Goal: Check status: Check status

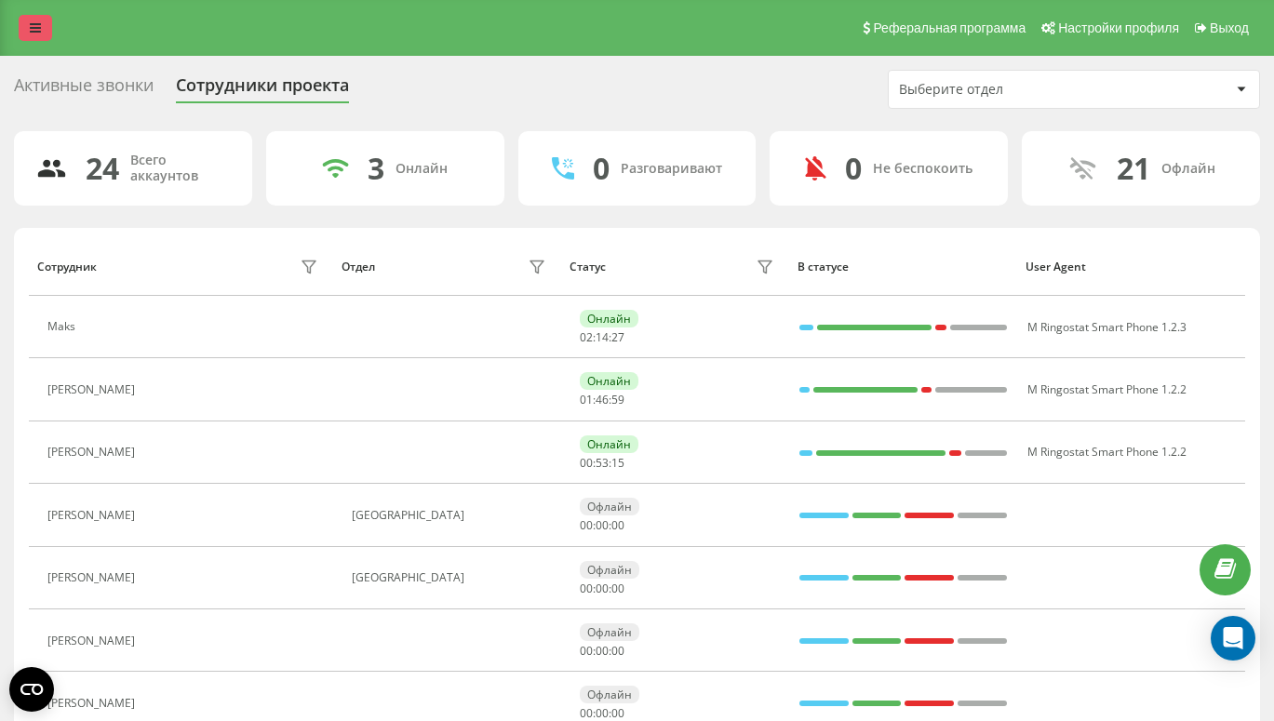
click at [30, 31] on icon at bounding box center [35, 27] width 11 height 13
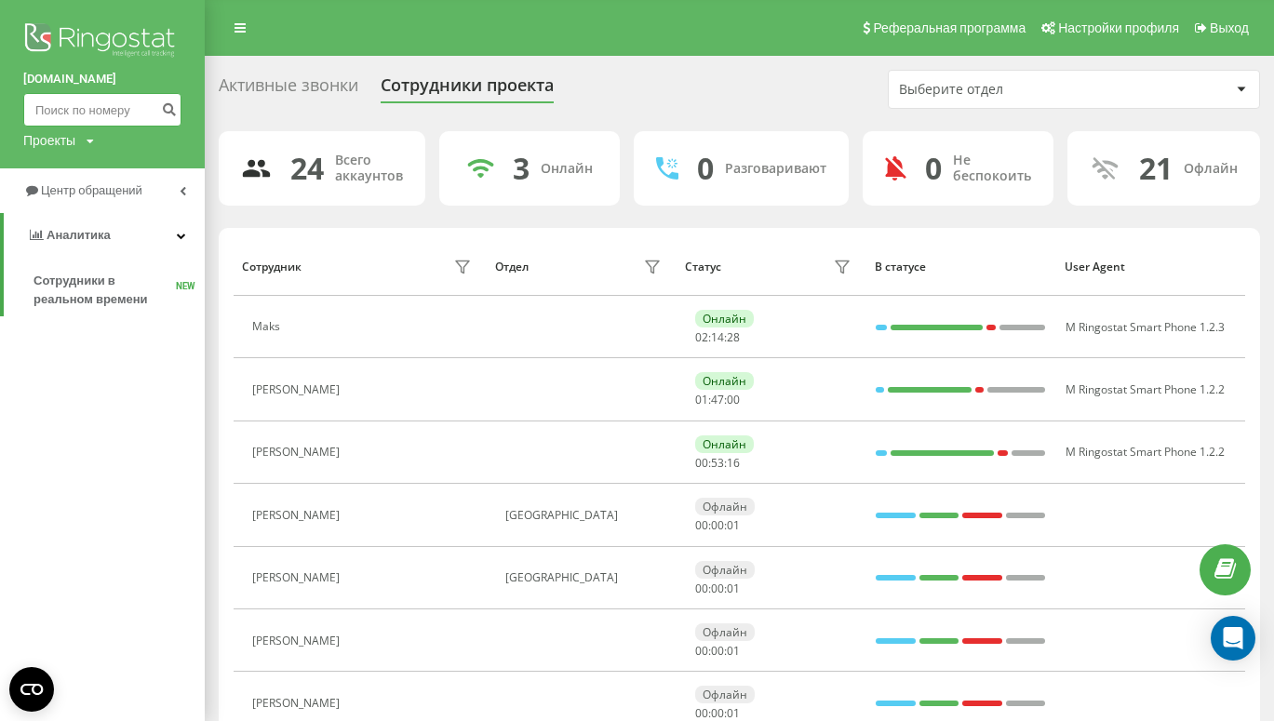
click at [63, 114] on input at bounding box center [102, 109] width 158 height 33
paste input "780135611"
type input "780135611"
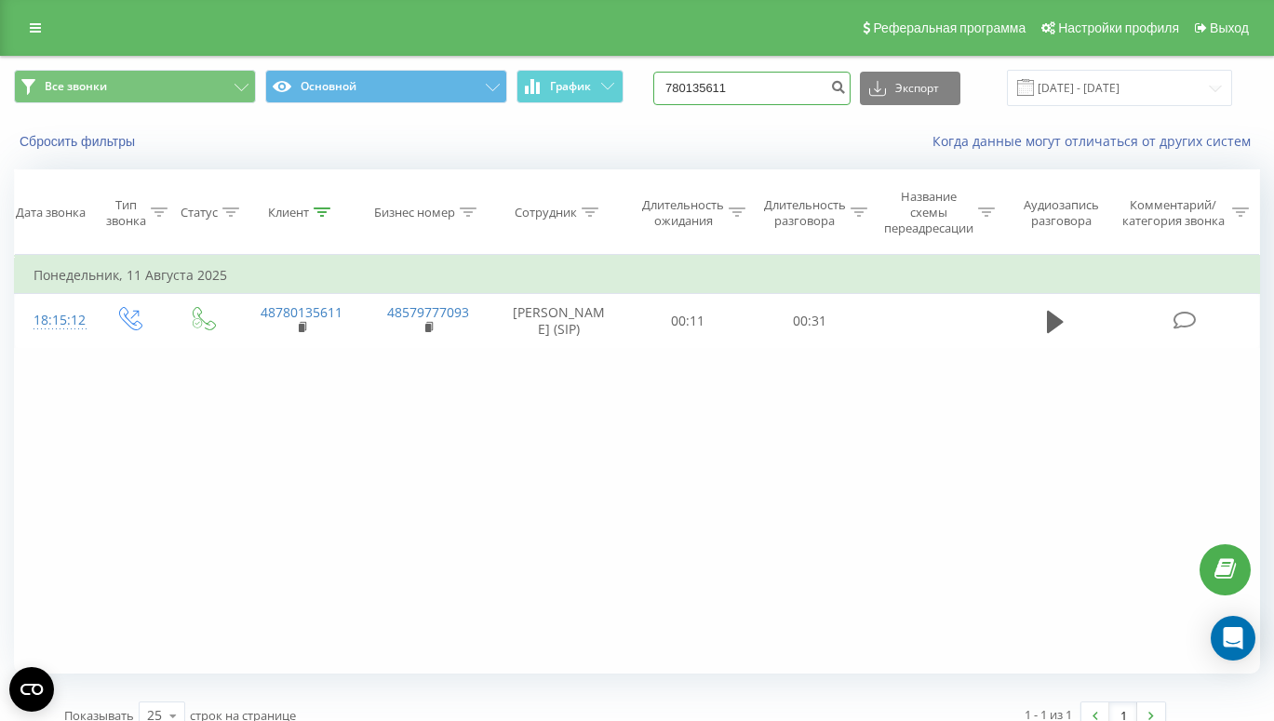
click at [767, 100] on input "780135611" at bounding box center [751, 88] width 197 height 33
paste input "696431260"
type input "696431260"
click at [34, 33] on icon at bounding box center [35, 27] width 11 height 13
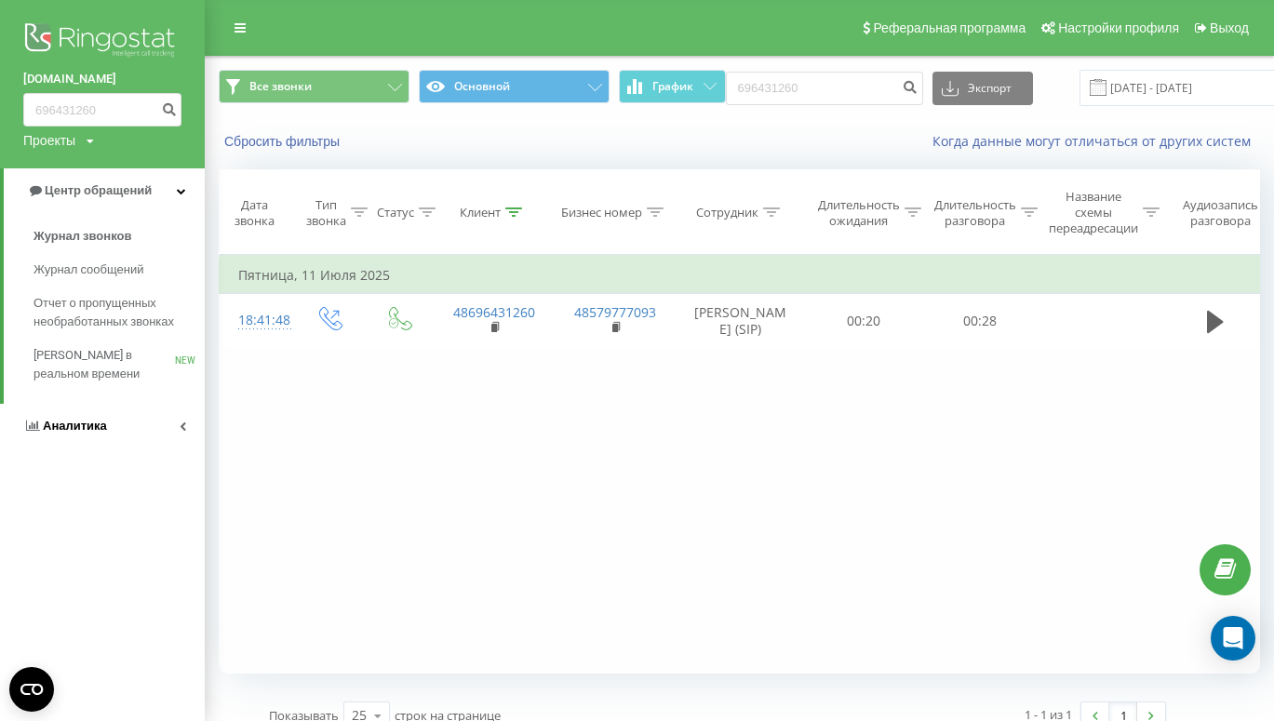
click at [100, 413] on link "Аналитика" at bounding box center [102, 426] width 205 height 45
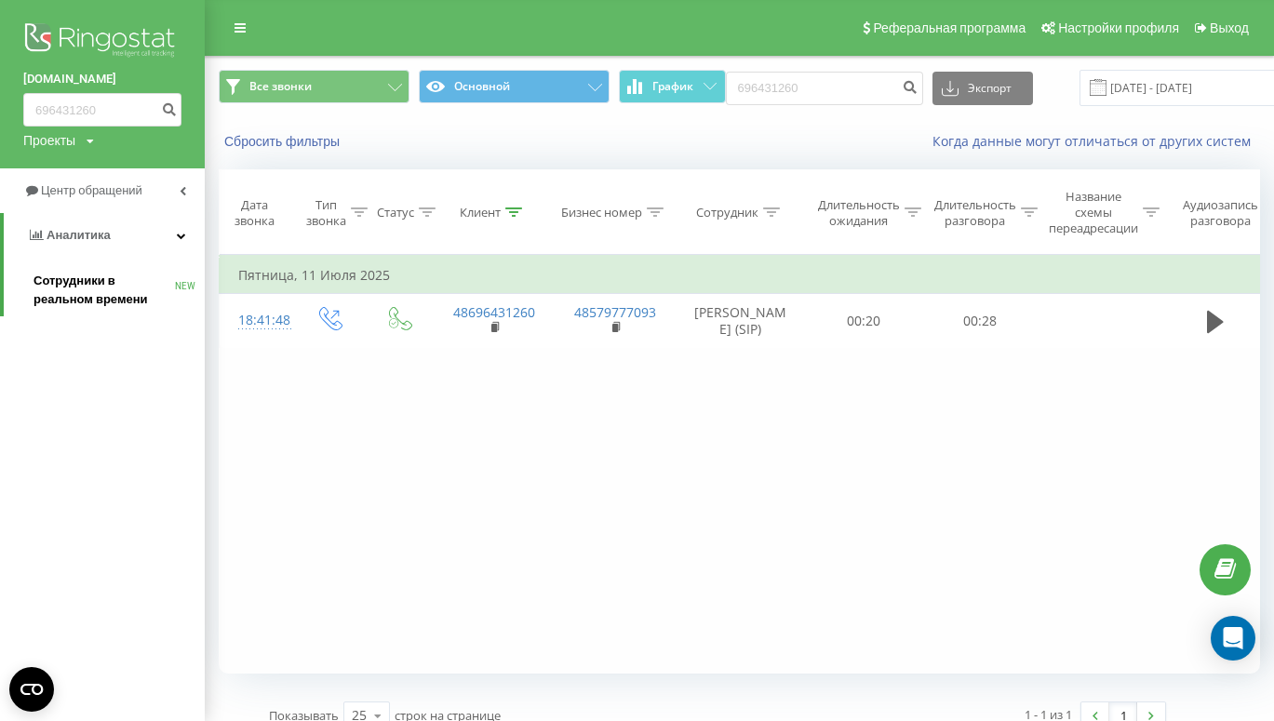
click at [115, 287] on span "Сотрудники в реальном времени" at bounding box center [103, 290] width 141 height 37
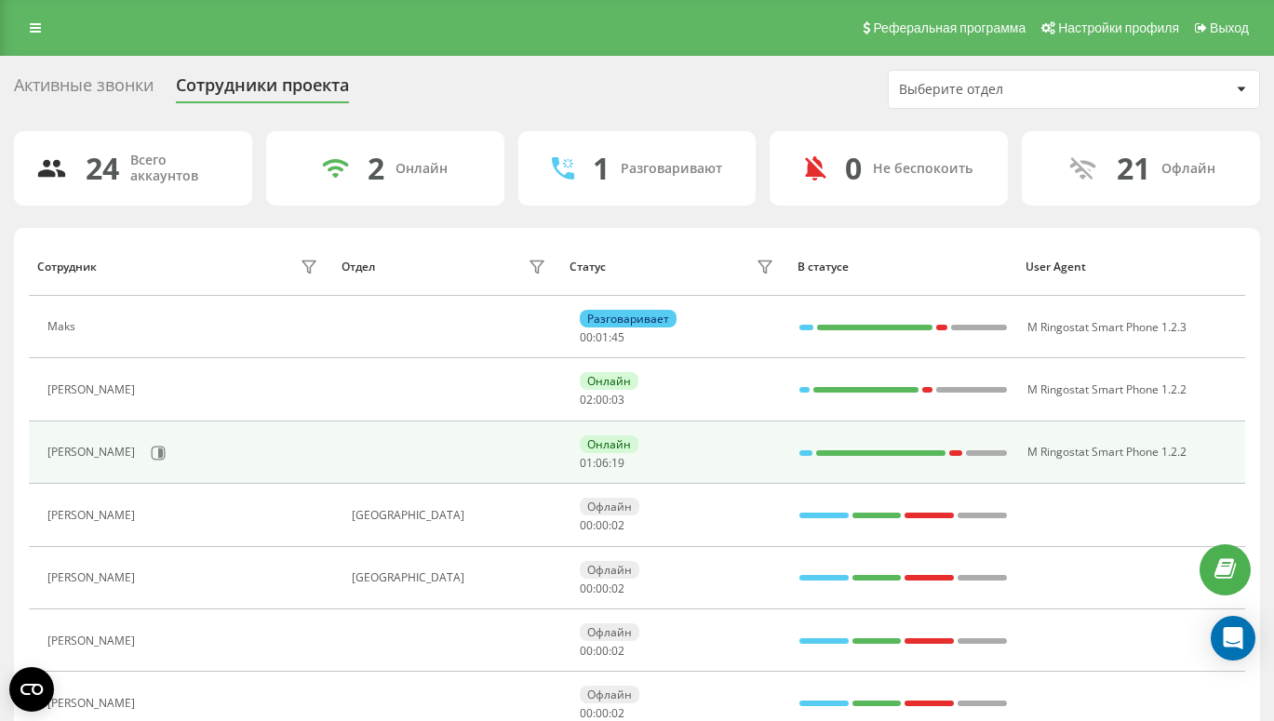
click at [137, 448] on div "[PERSON_NAME]" at bounding box center [184, 453] width 275 height 32
click at [158, 449] on icon at bounding box center [160, 452] width 5 height 9
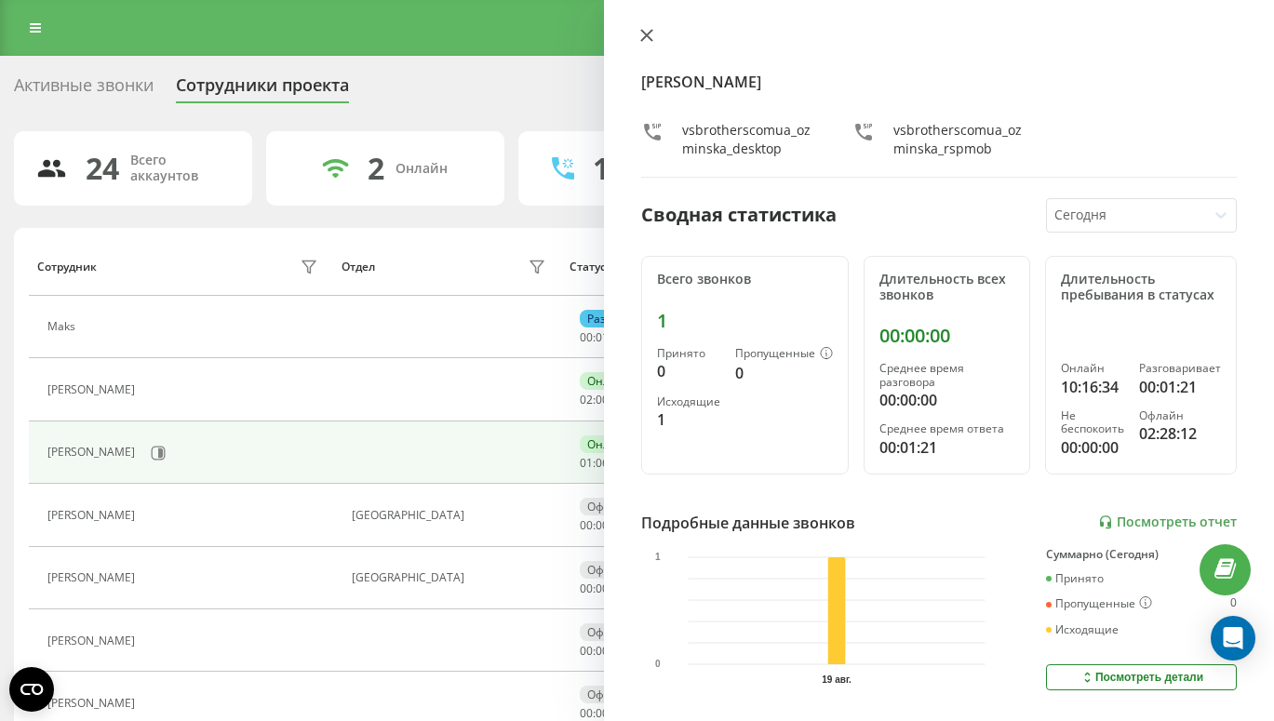
click at [639, 33] on button at bounding box center [647, 37] width 24 height 18
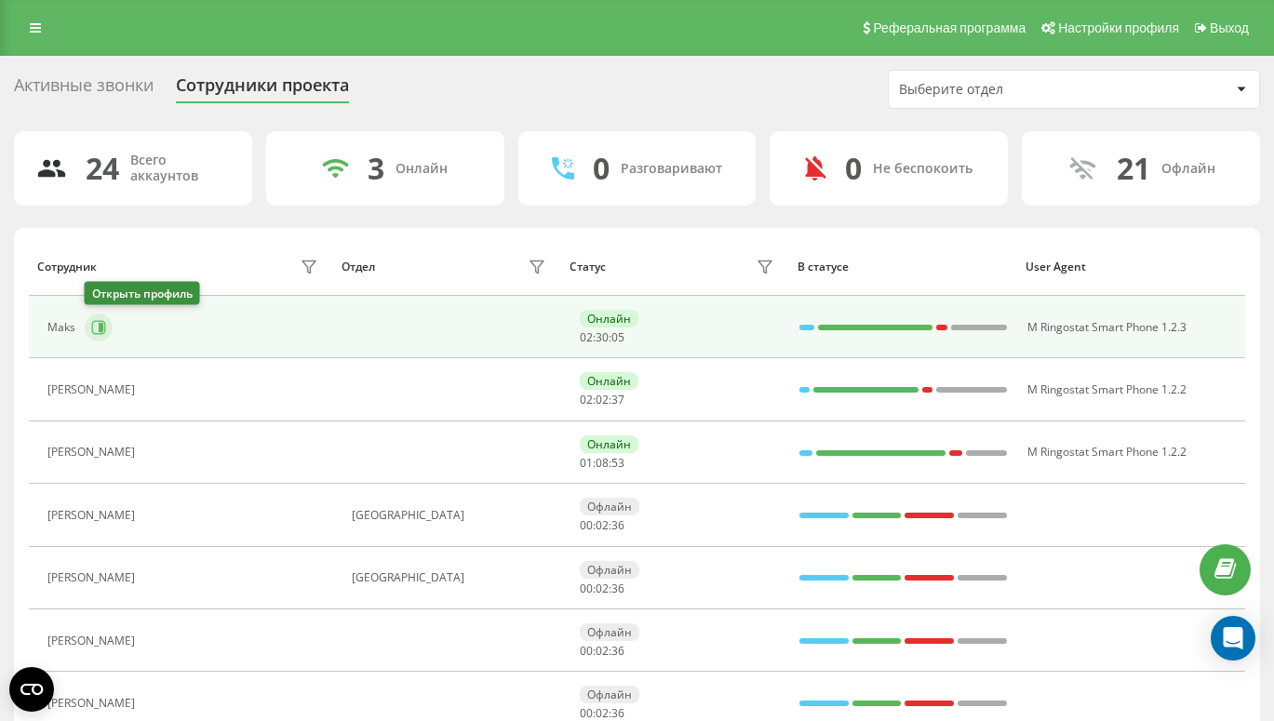
click at [100, 325] on icon at bounding box center [101, 327] width 5 height 9
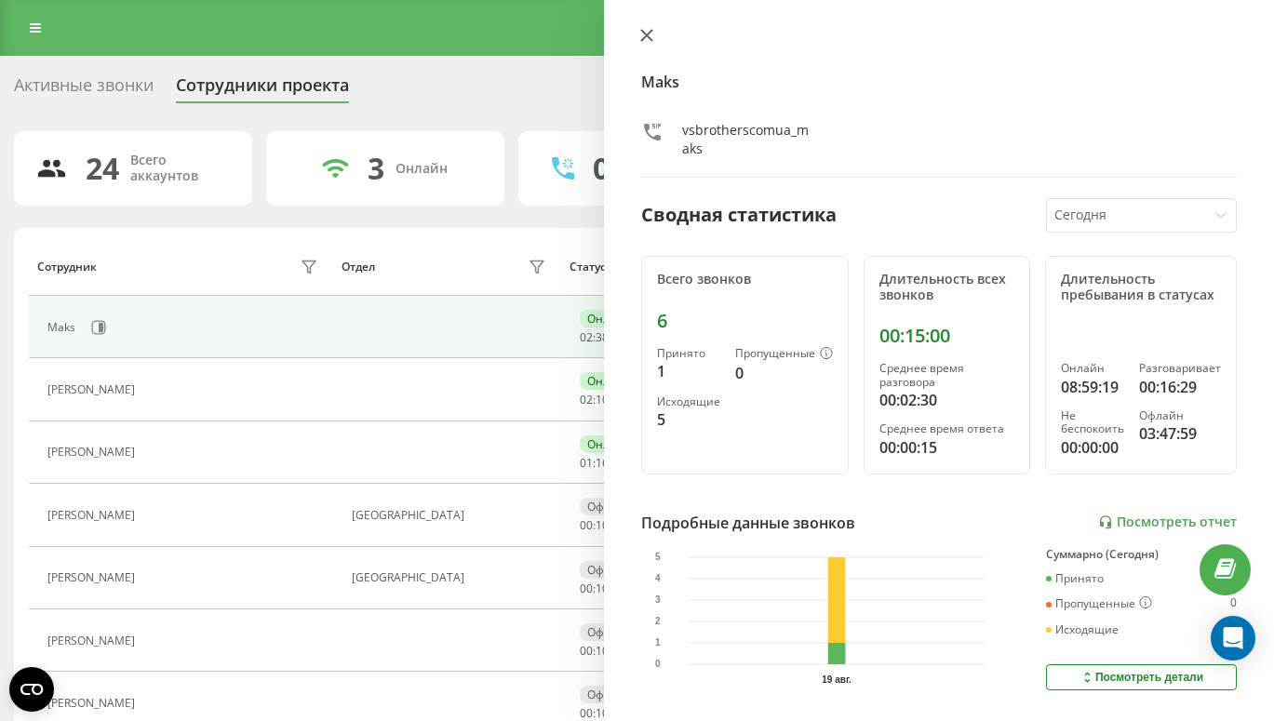
click at [642, 35] on icon at bounding box center [646, 35] width 13 height 13
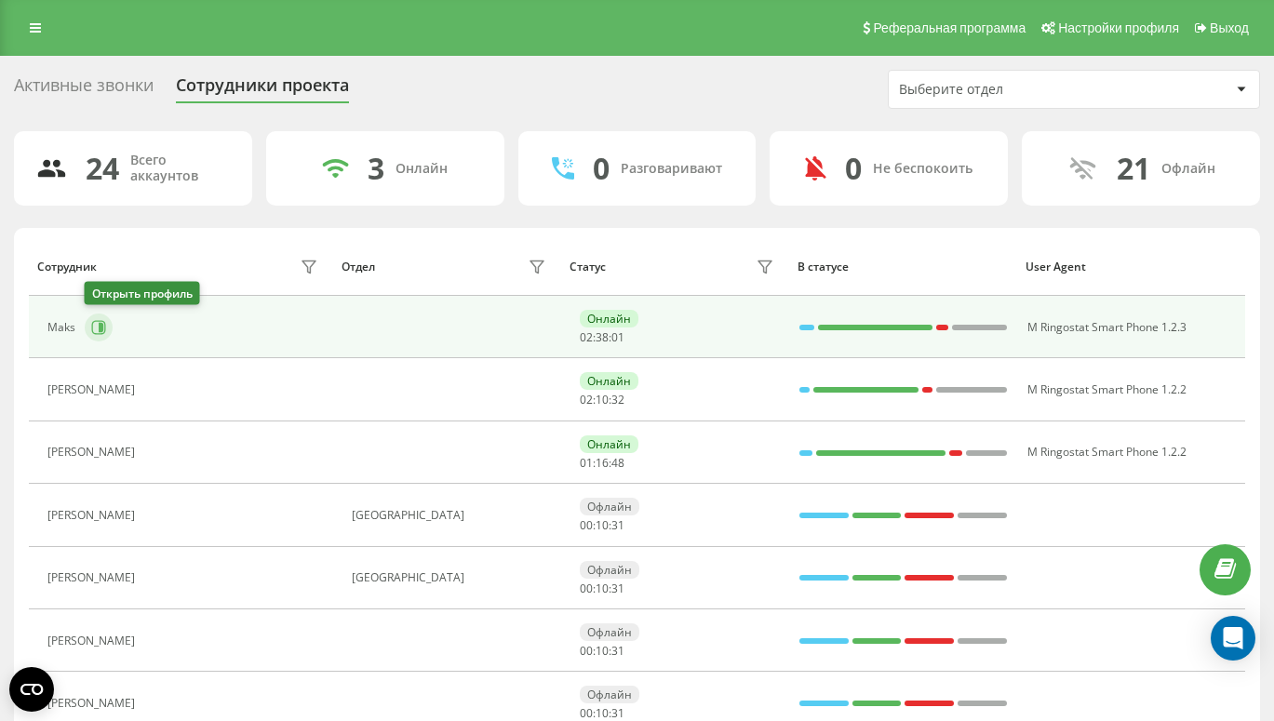
click at [105, 329] on button at bounding box center [99, 328] width 28 height 28
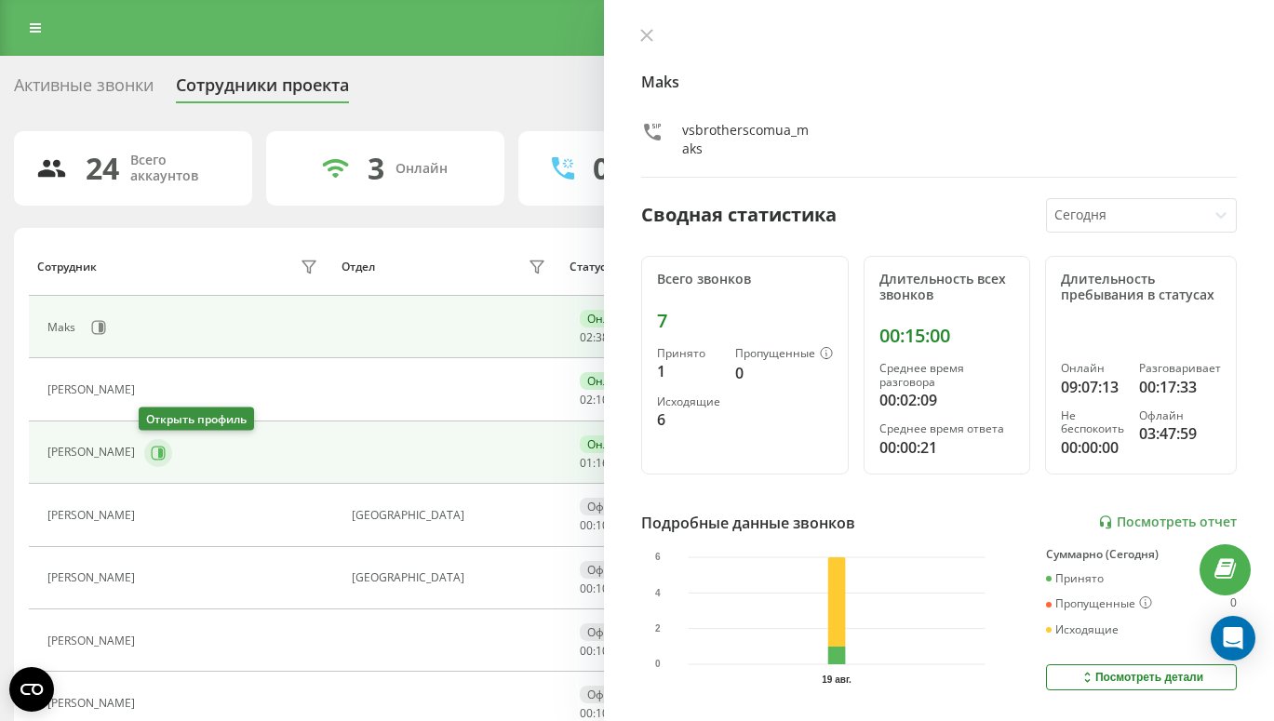
click at [144, 457] on button at bounding box center [158, 453] width 28 height 28
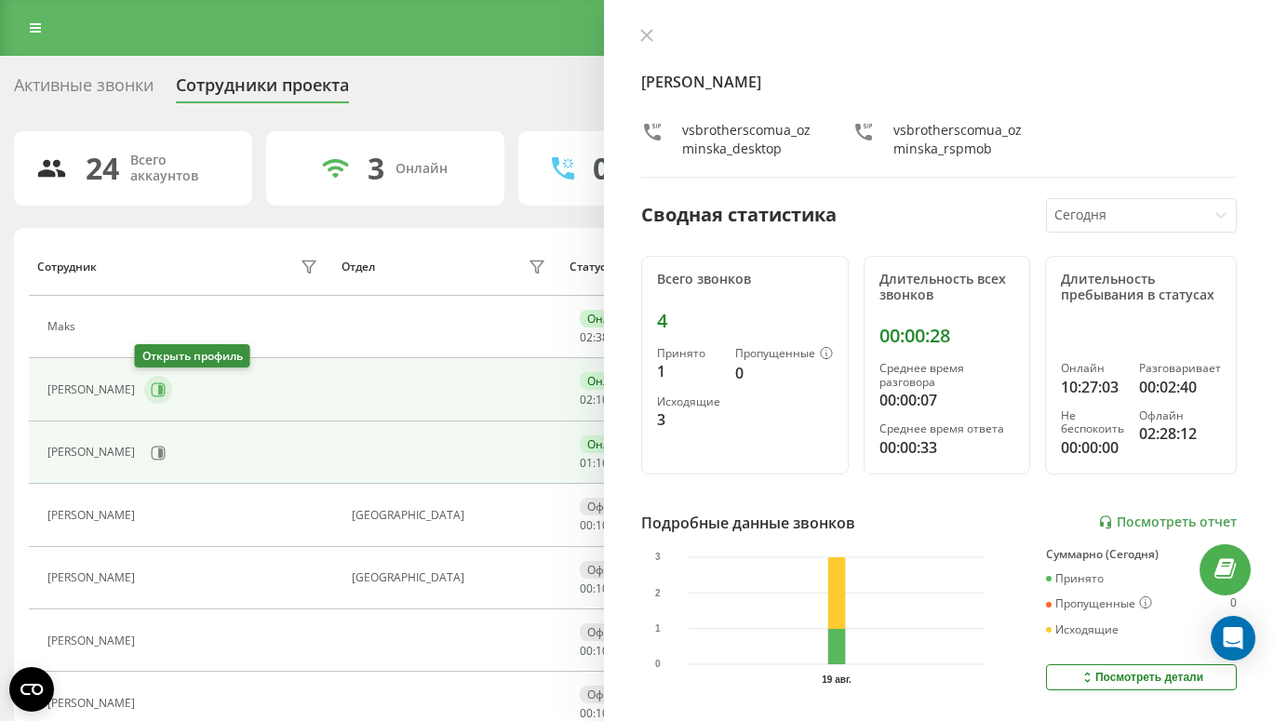
click at [158, 389] on icon at bounding box center [160, 389] width 5 height 9
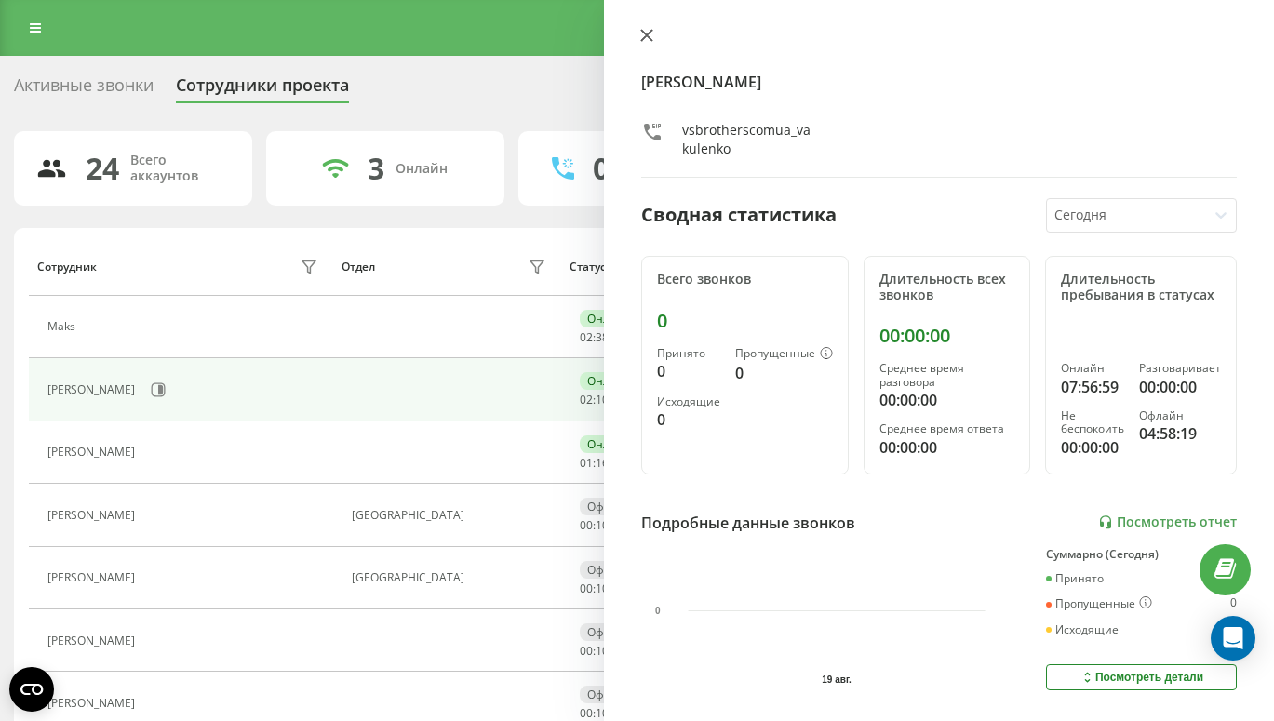
click at [643, 37] on icon at bounding box center [646, 35] width 11 height 11
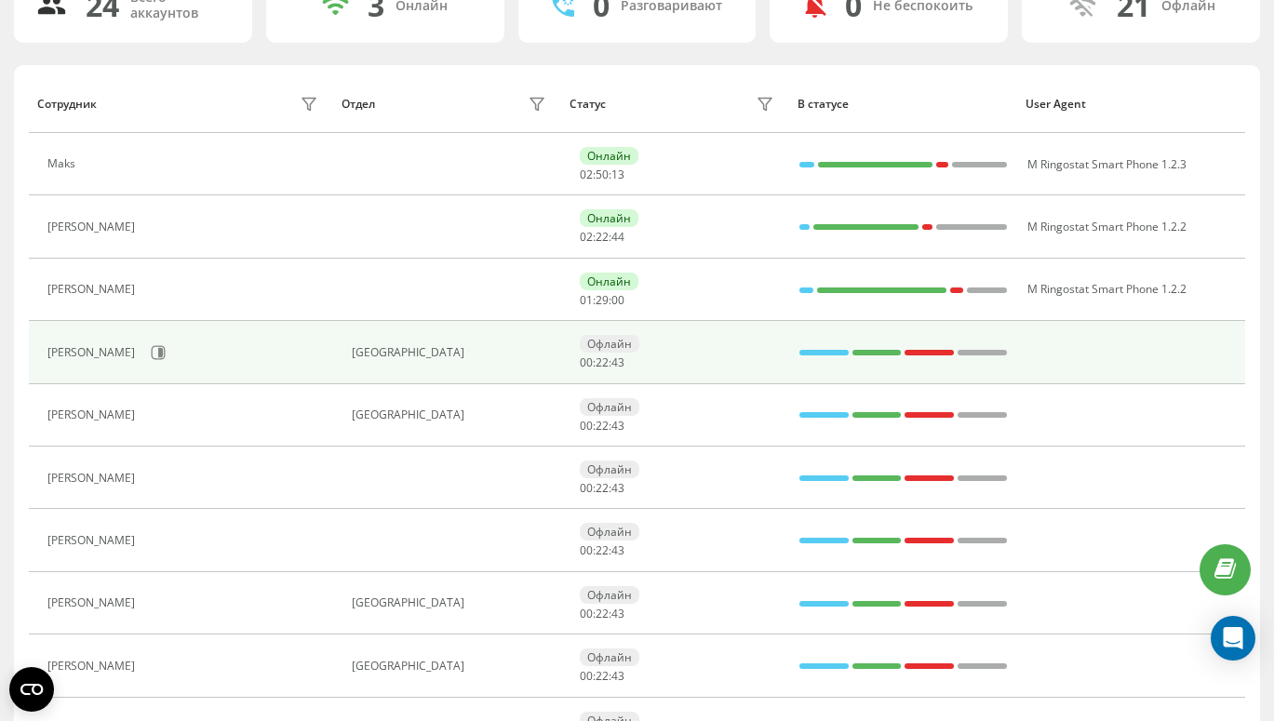
scroll to position [162, 0]
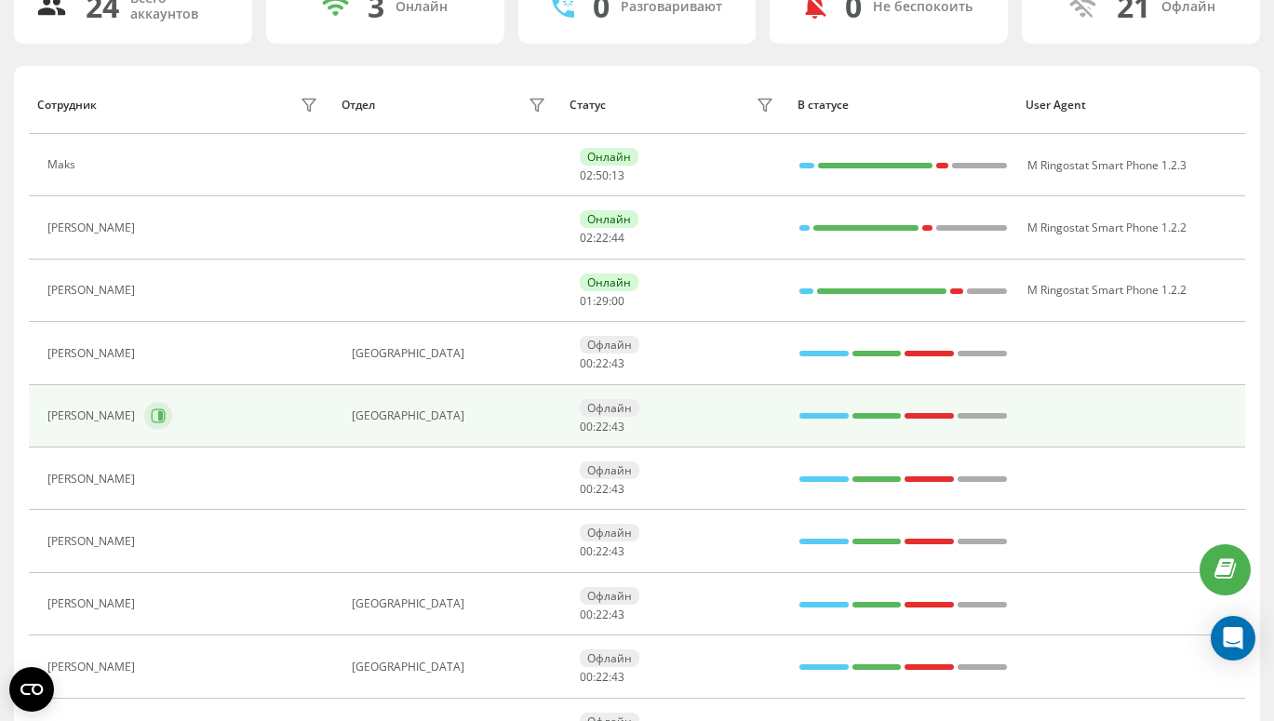
click at [153, 421] on icon at bounding box center [159, 416] width 14 height 14
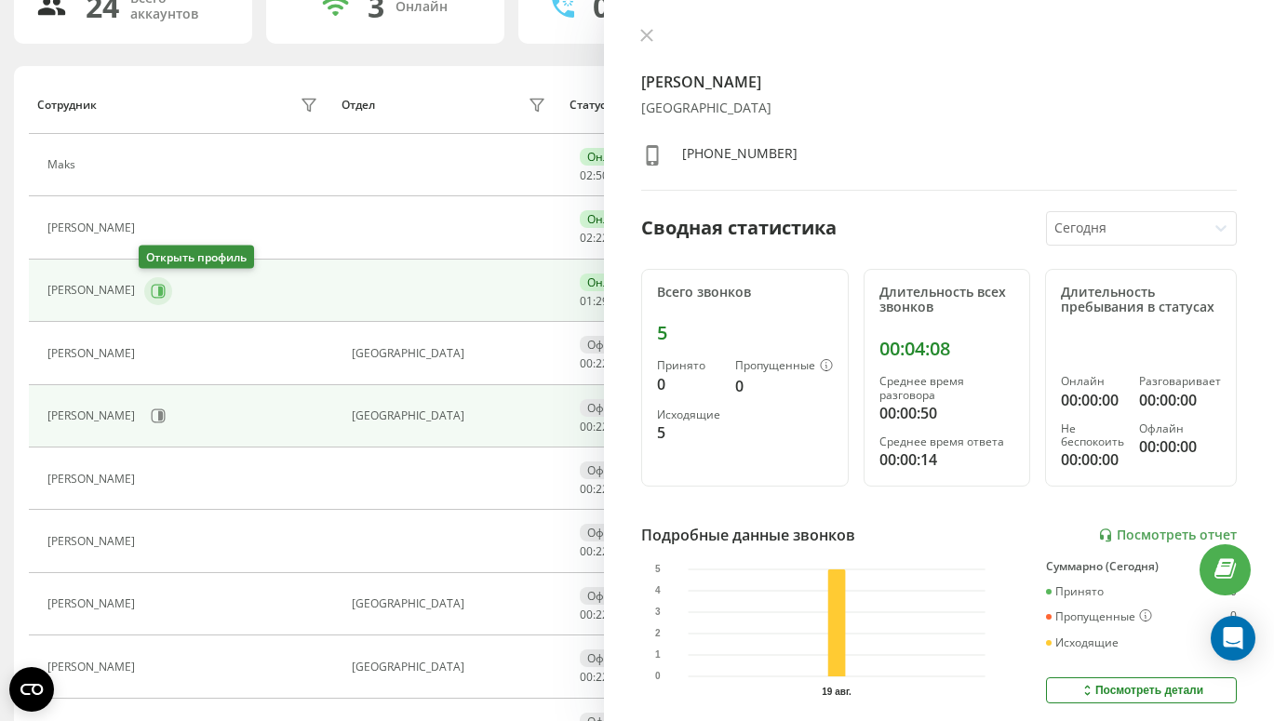
click at [158, 282] on button at bounding box center [158, 291] width 28 height 28
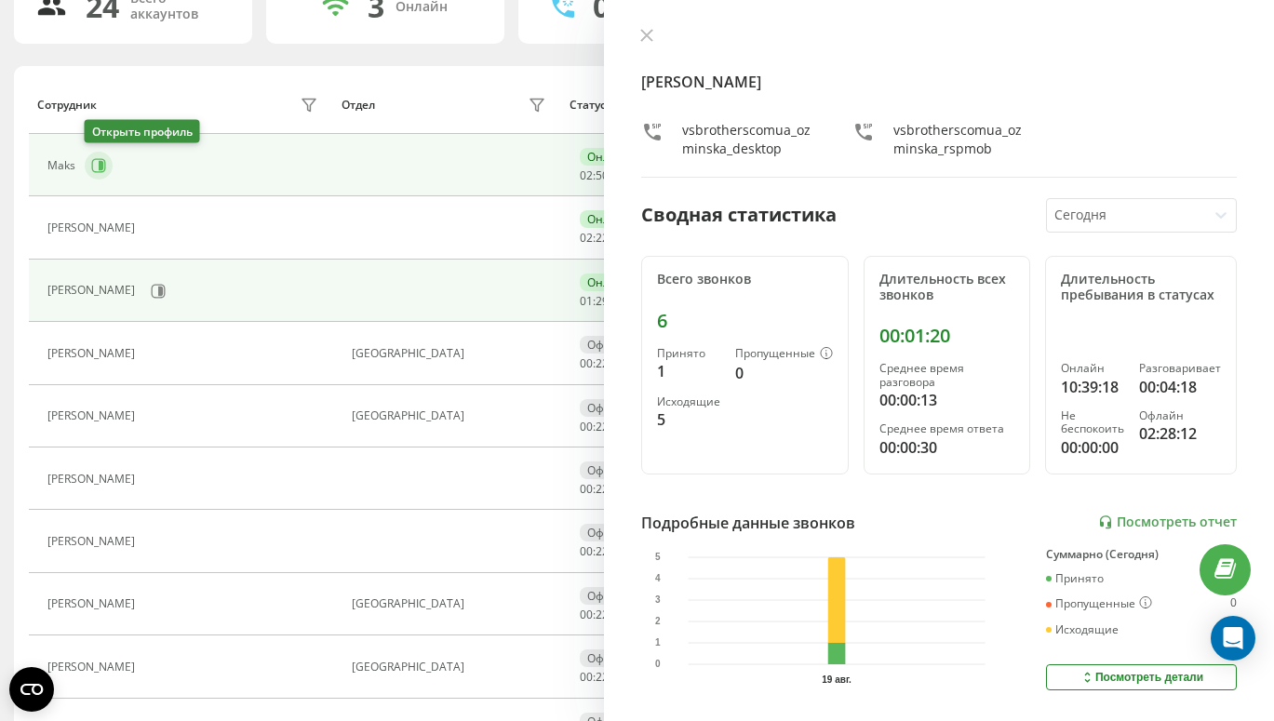
click at [94, 171] on icon at bounding box center [99, 165] width 14 height 14
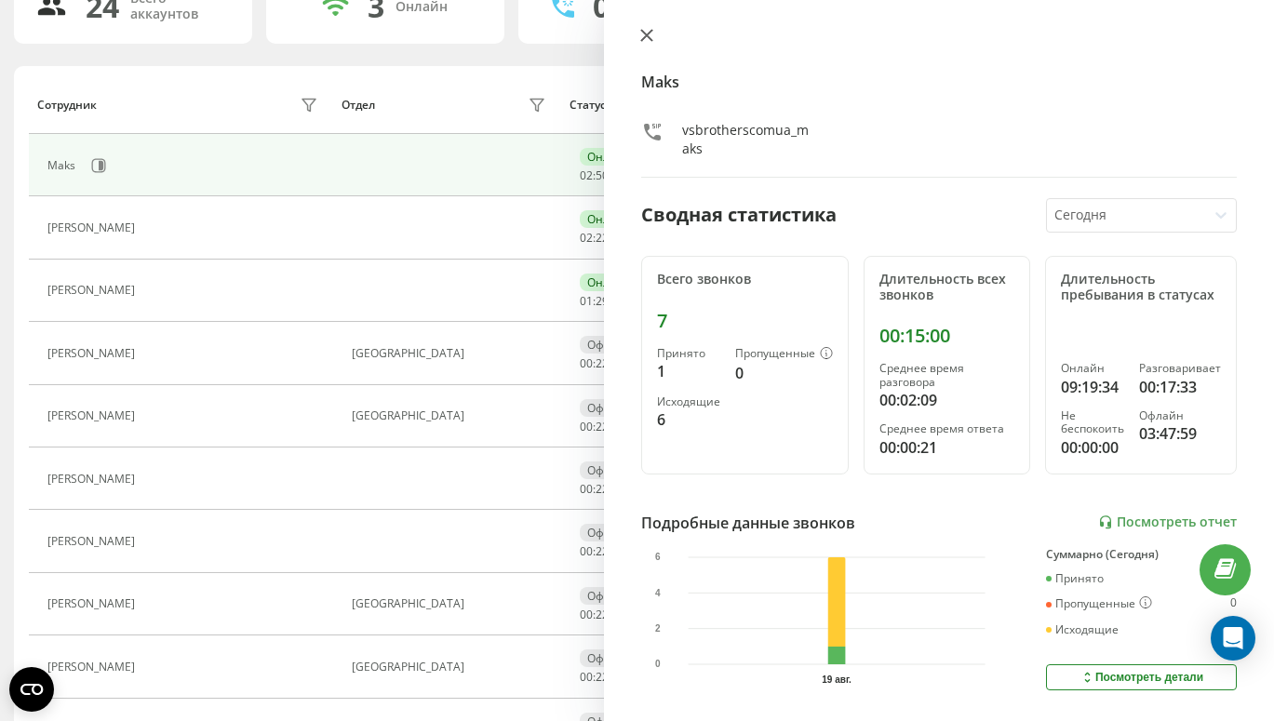
click at [640, 30] on icon at bounding box center [646, 35] width 13 height 13
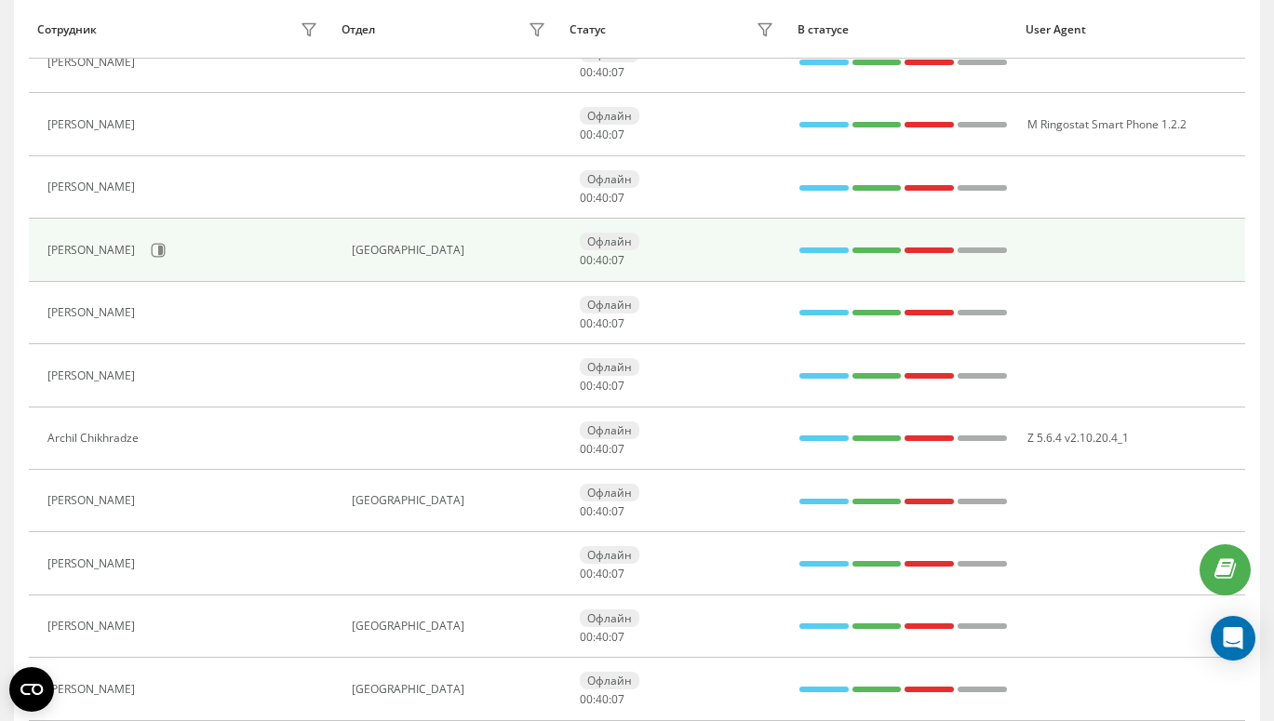
scroll to position [1149, 0]
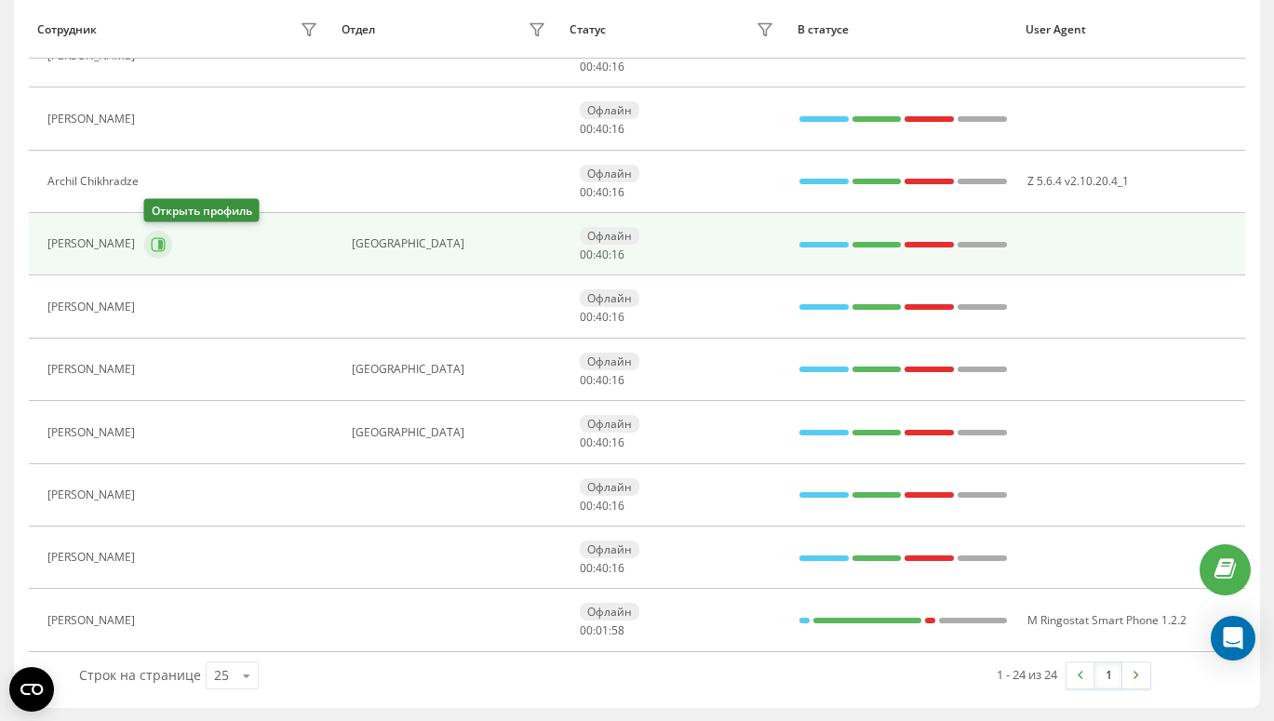
click at [156, 238] on icon at bounding box center [158, 244] width 15 height 15
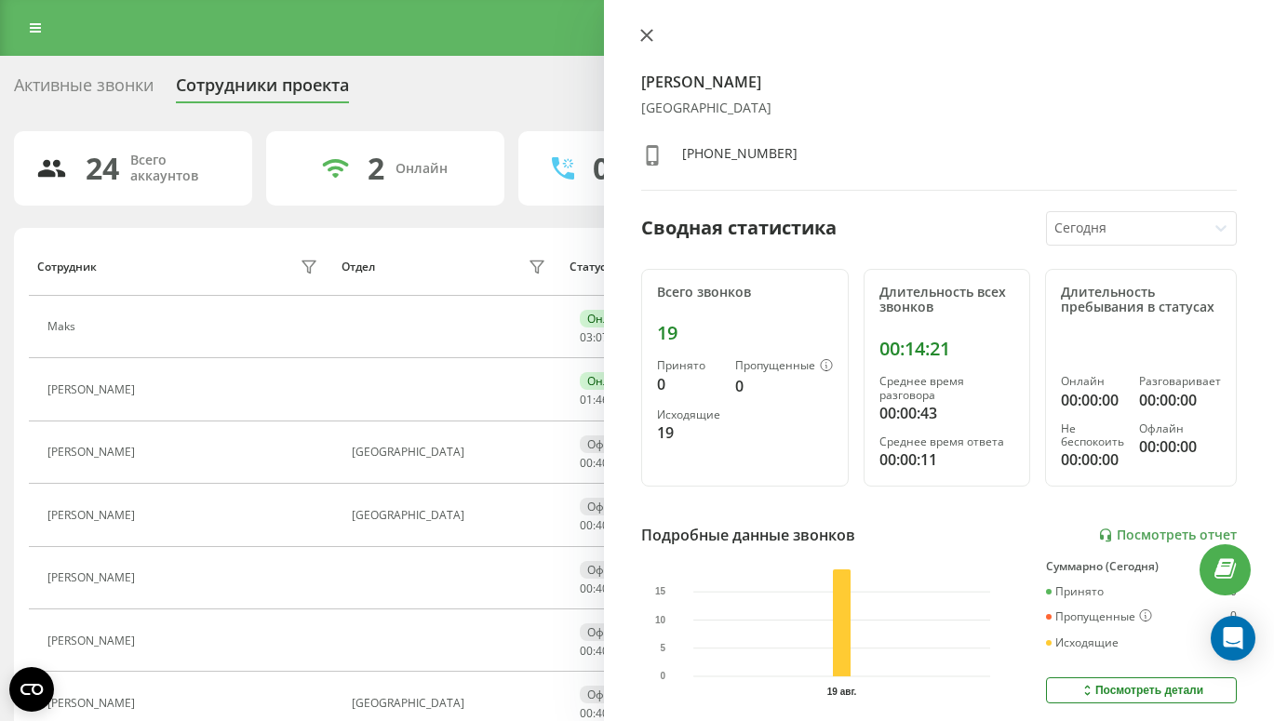
click at [646, 33] on icon at bounding box center [646, 35] width 13 height 13
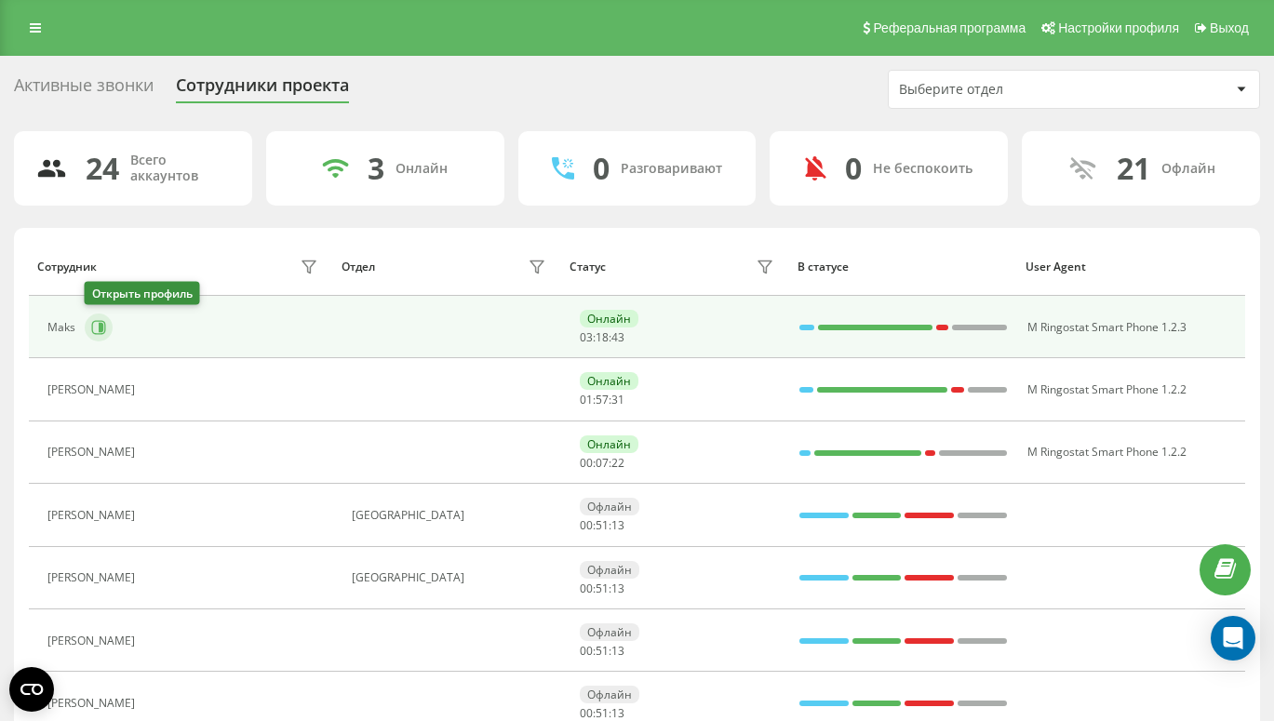
click at [97, 321] on icon at bounding box center [98, 327] width 15 height 15
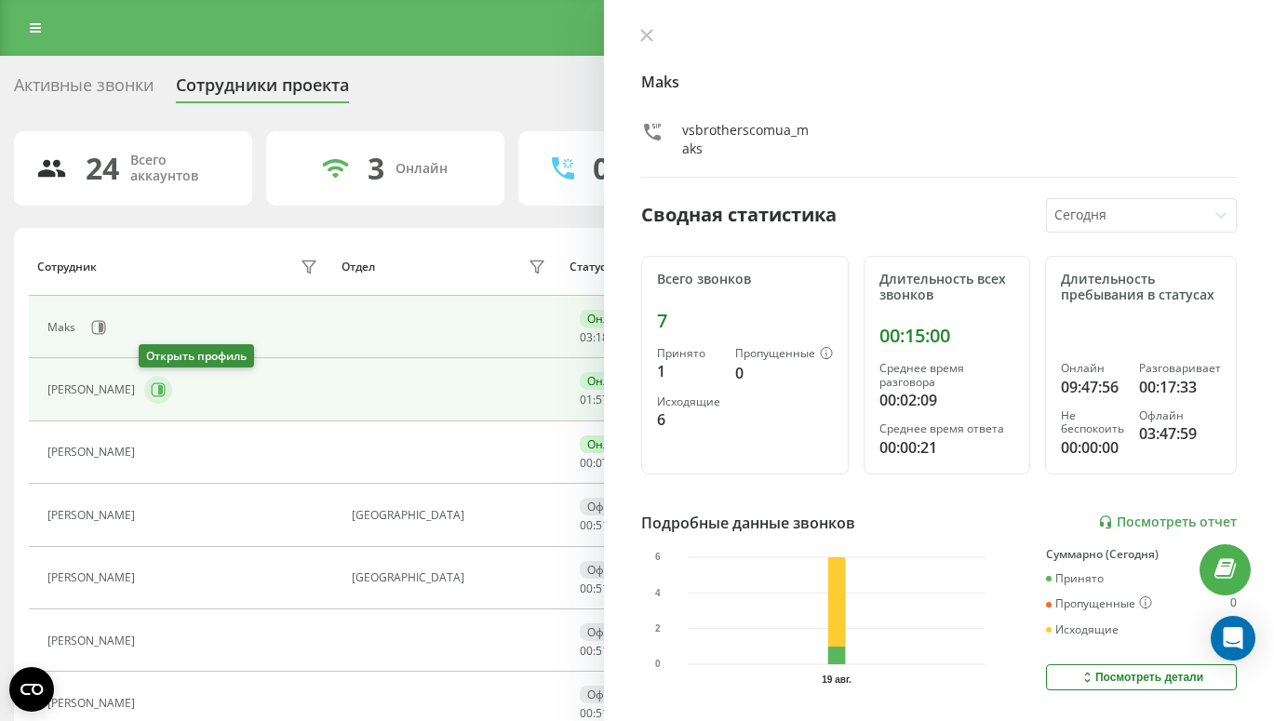
click at [151, 389] on icon at bounding box center [158, 389] width 15 height 15
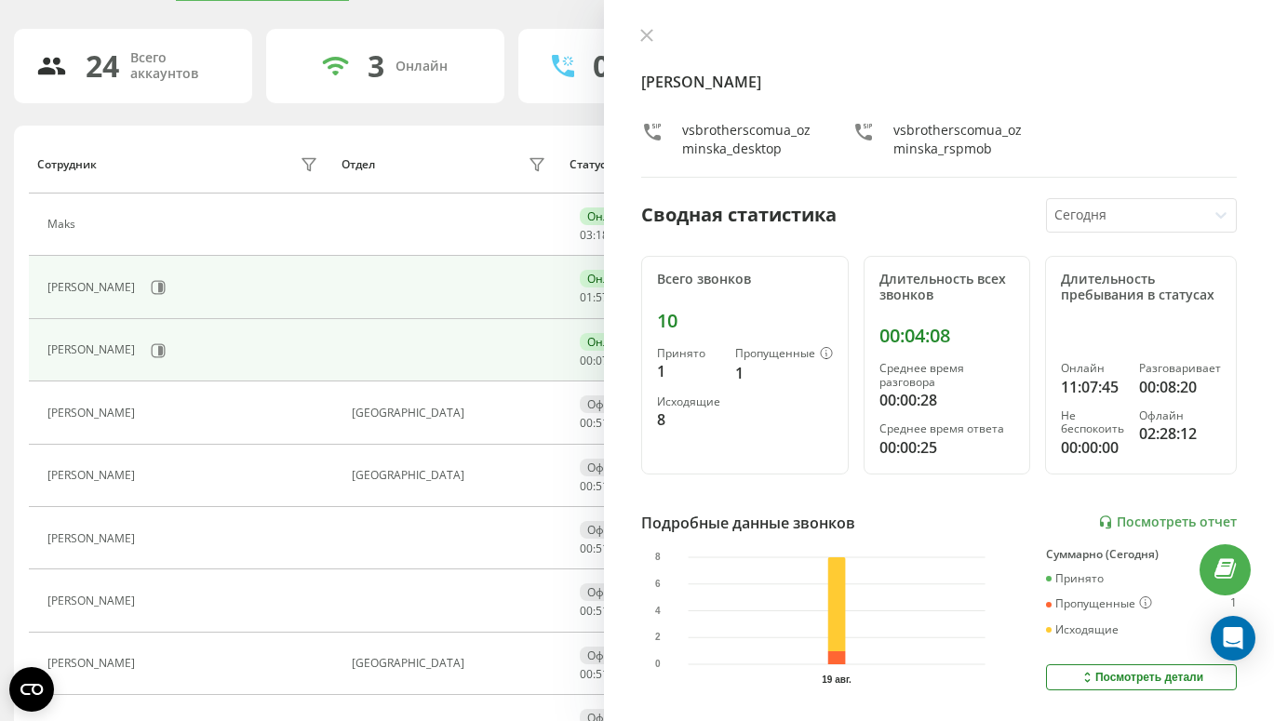
scroll to position [124, 0]
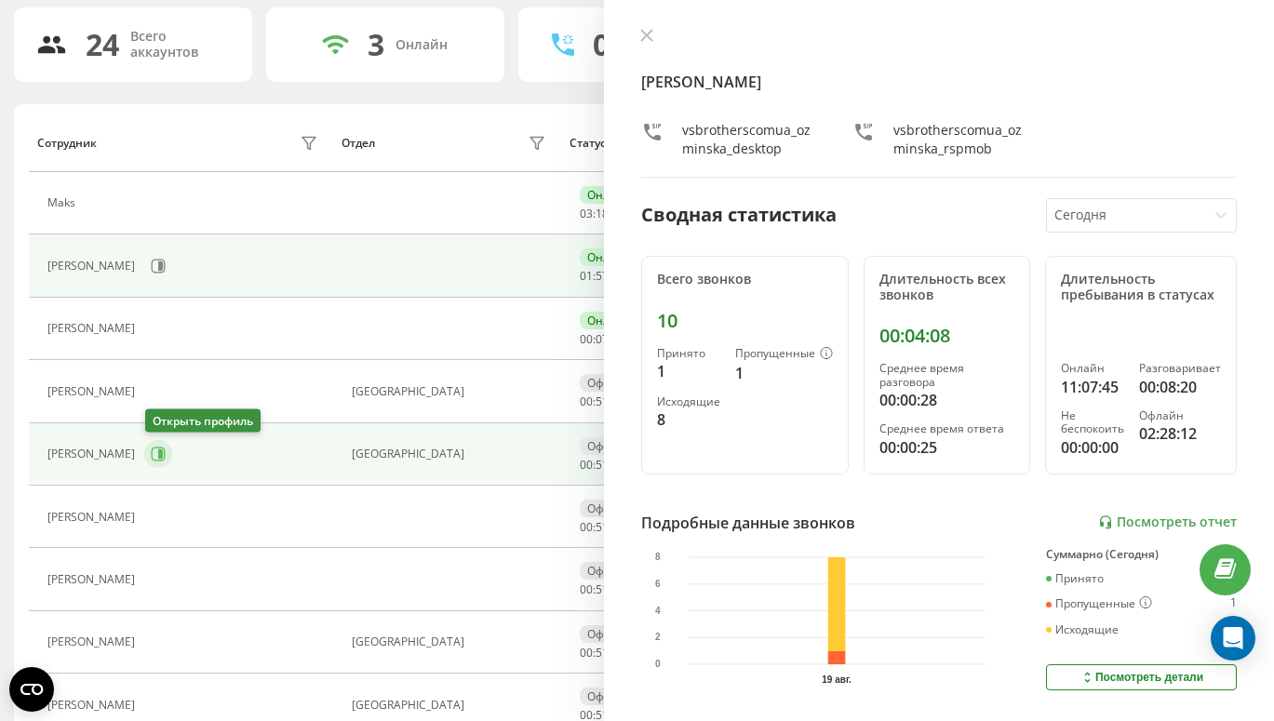
click at [162, 460] on icon at bounding box center [158, 454] width 15 height 15
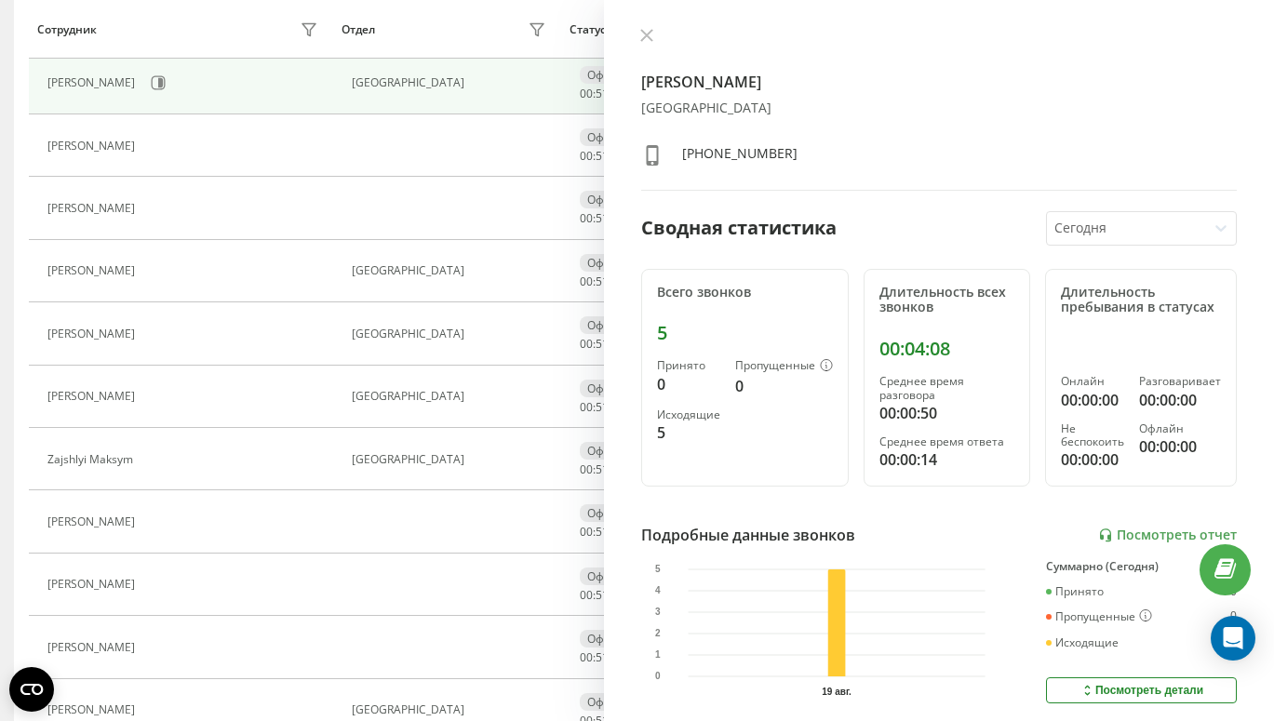
scroll to position [501, 0]
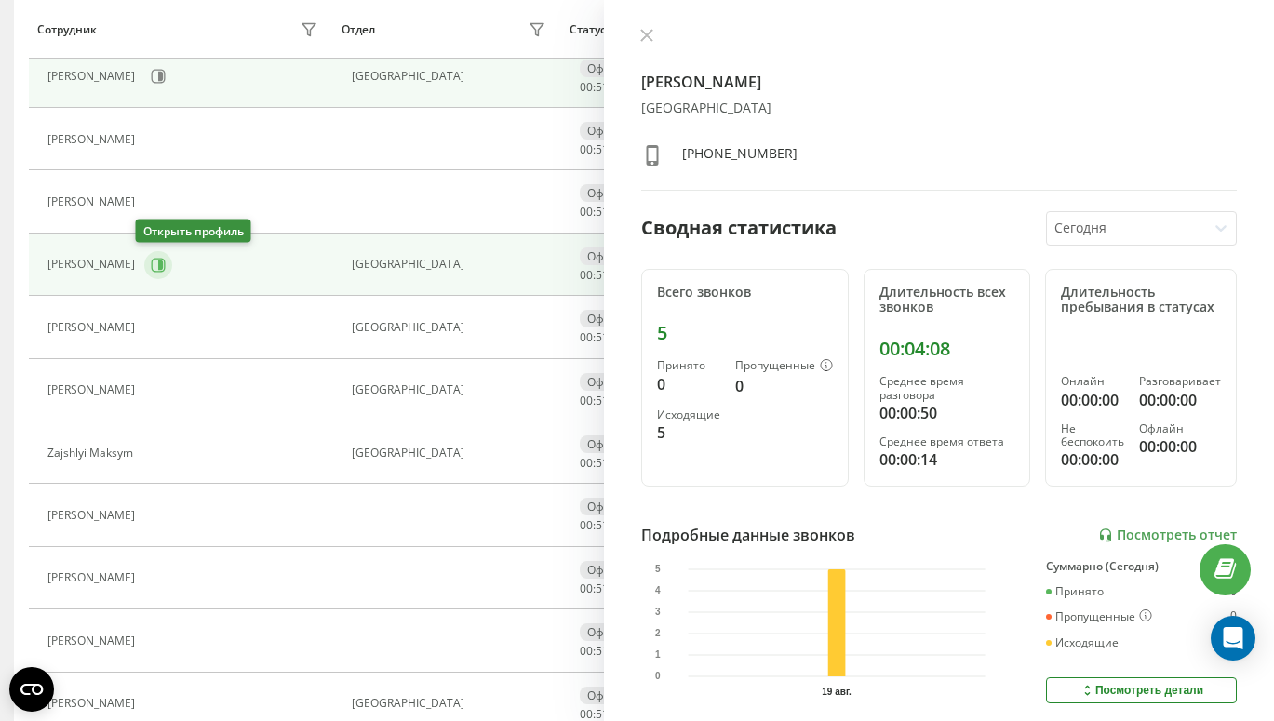
click at [144, 264] on button at bounding box center [158, 265] width 28 height 28
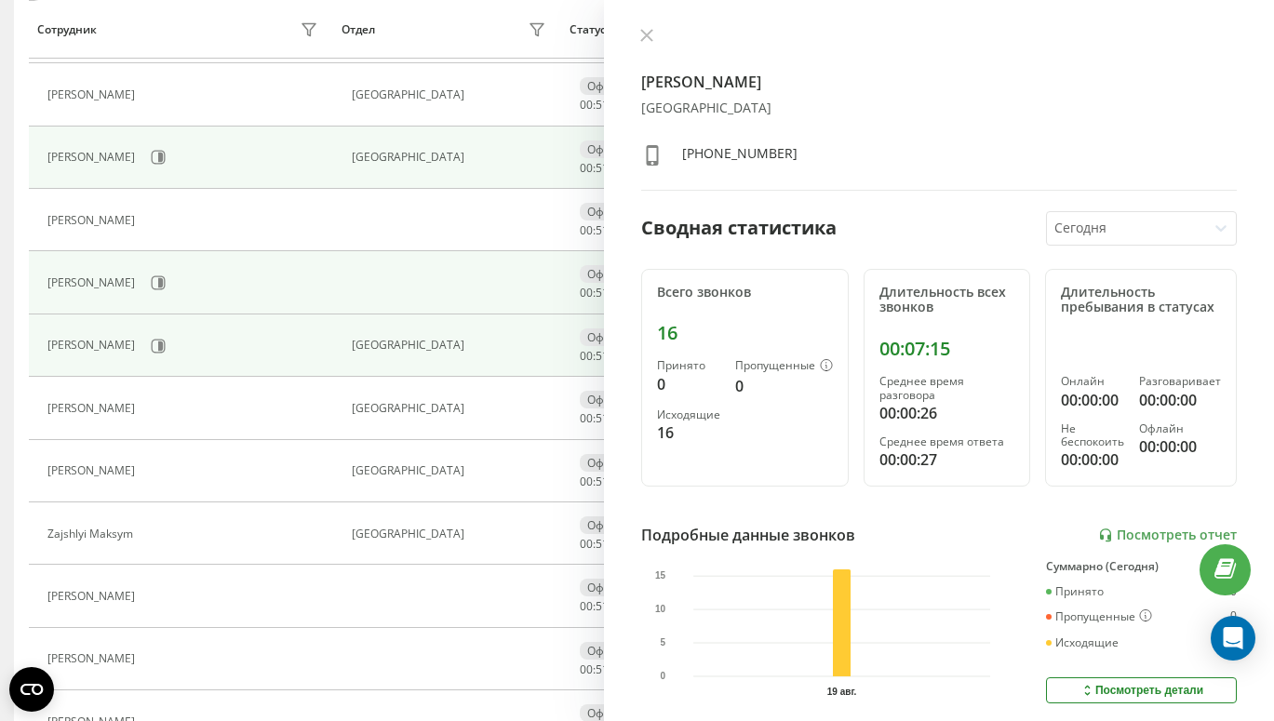
scroll to position [1149, 0]
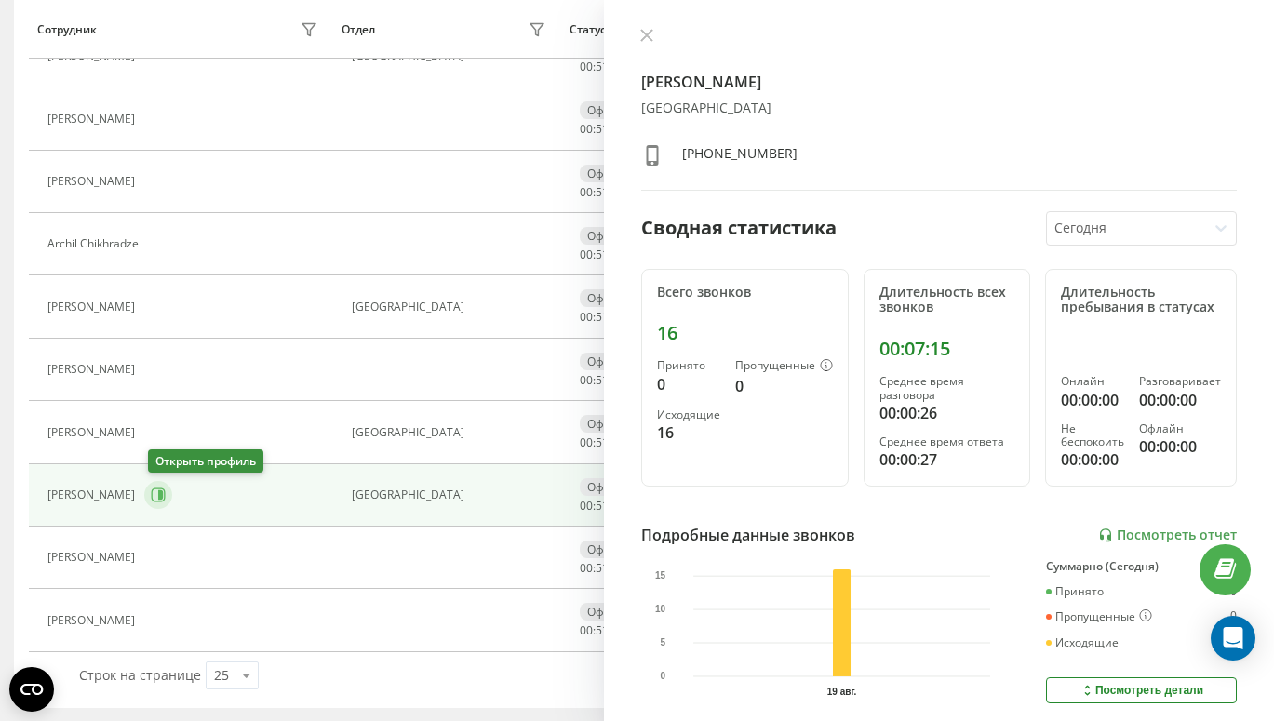
click at [166, 488] on icon at bounding box center [158, 495] width 15 height 15
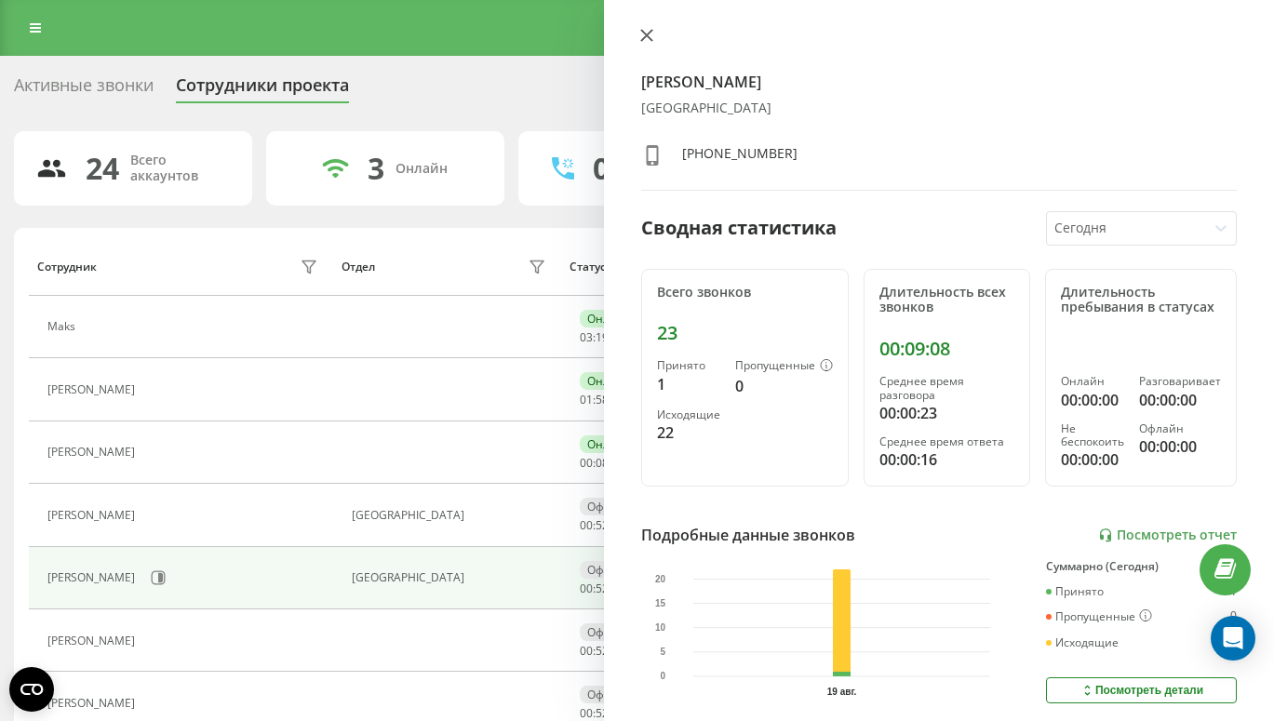
click at [643, 35] on icon at bounding box center [646, 35] width 13 height 13
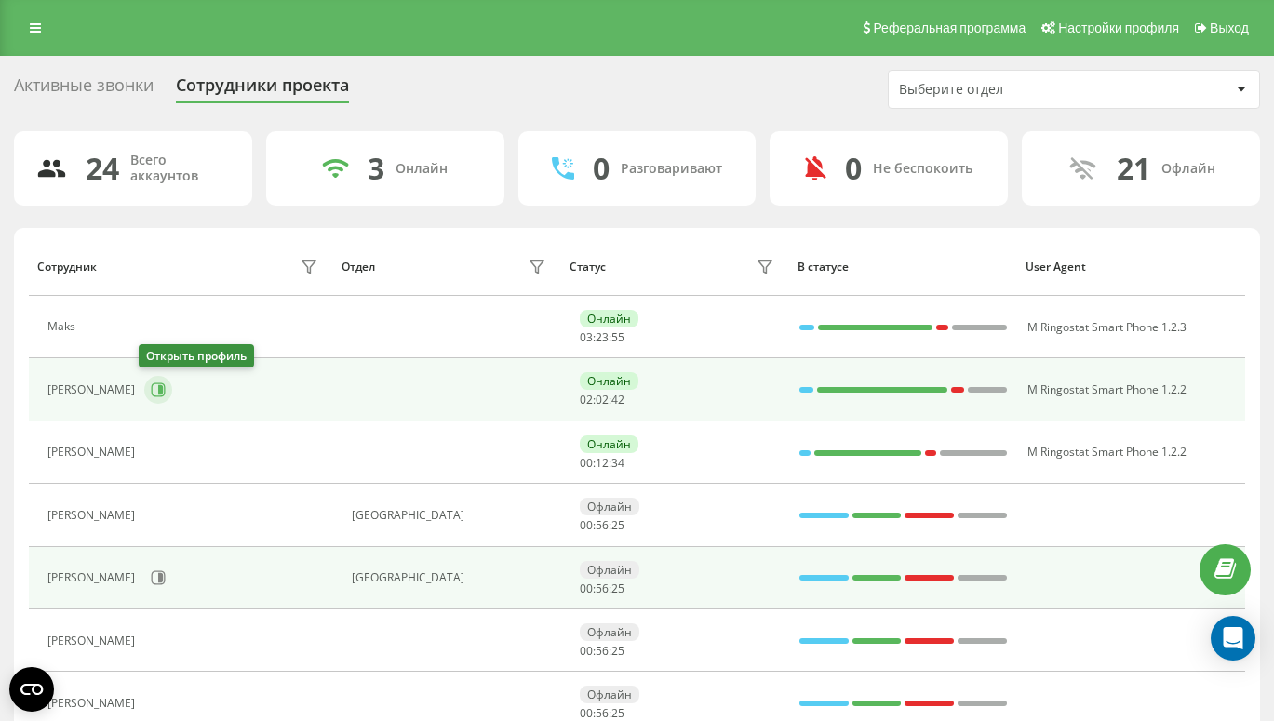
click at [151, 392] on icon at bounding box center [158, 389] width 15 height 15
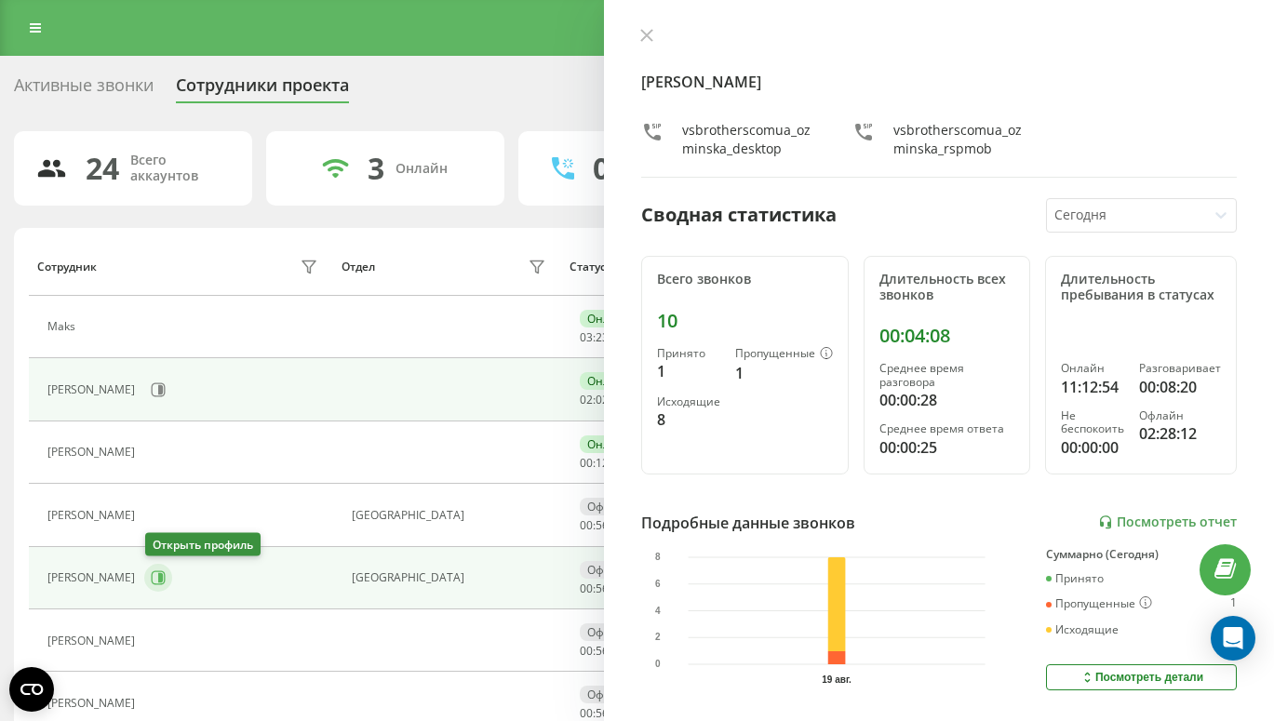
click at [159, 573] on icon at bounding box center [160, 577] width 5 height 9
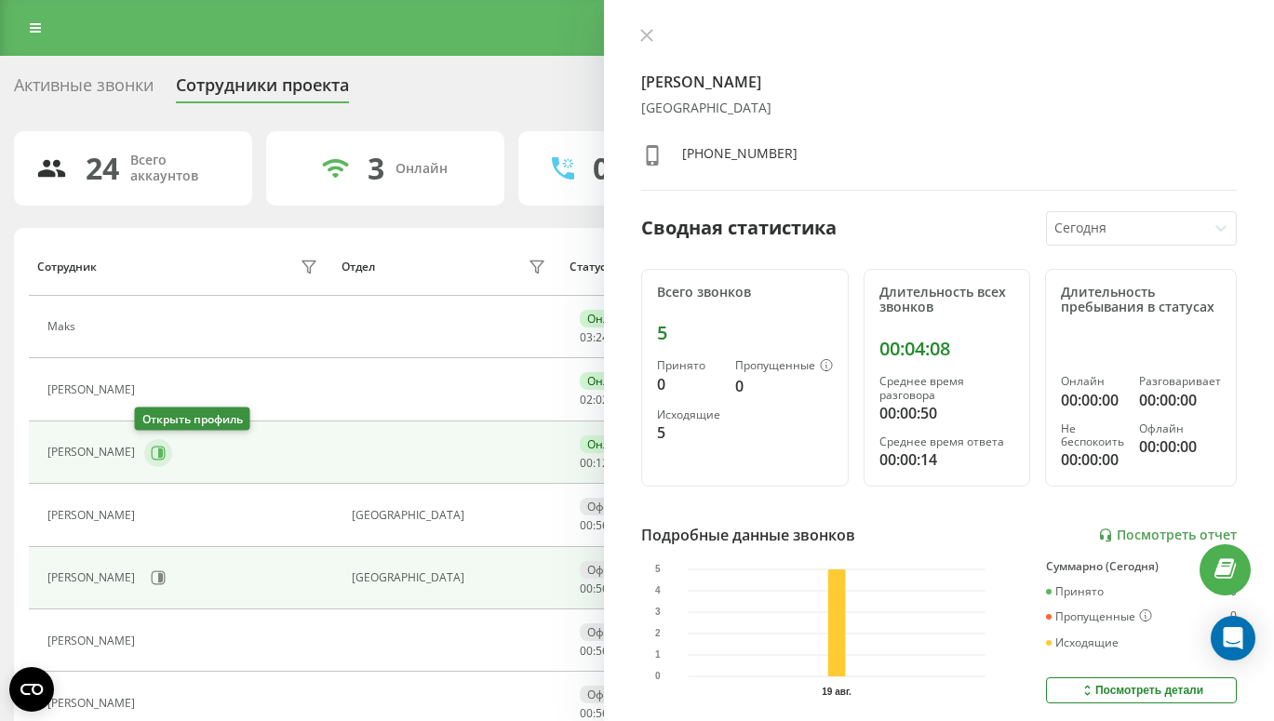
click at [151, 448] on icon at bounding box center [158, 453] width 15 height 15
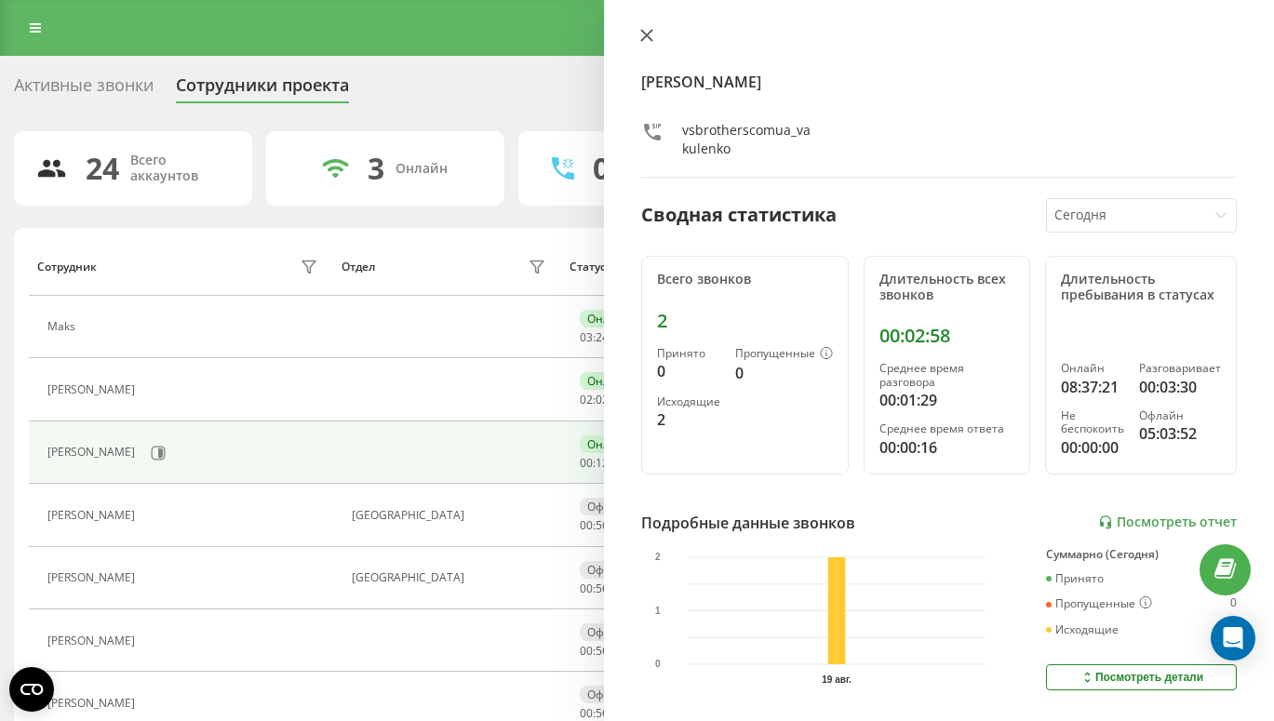
click at [640, 39] on icon at bounding box center [646, 35] width 13 height 13
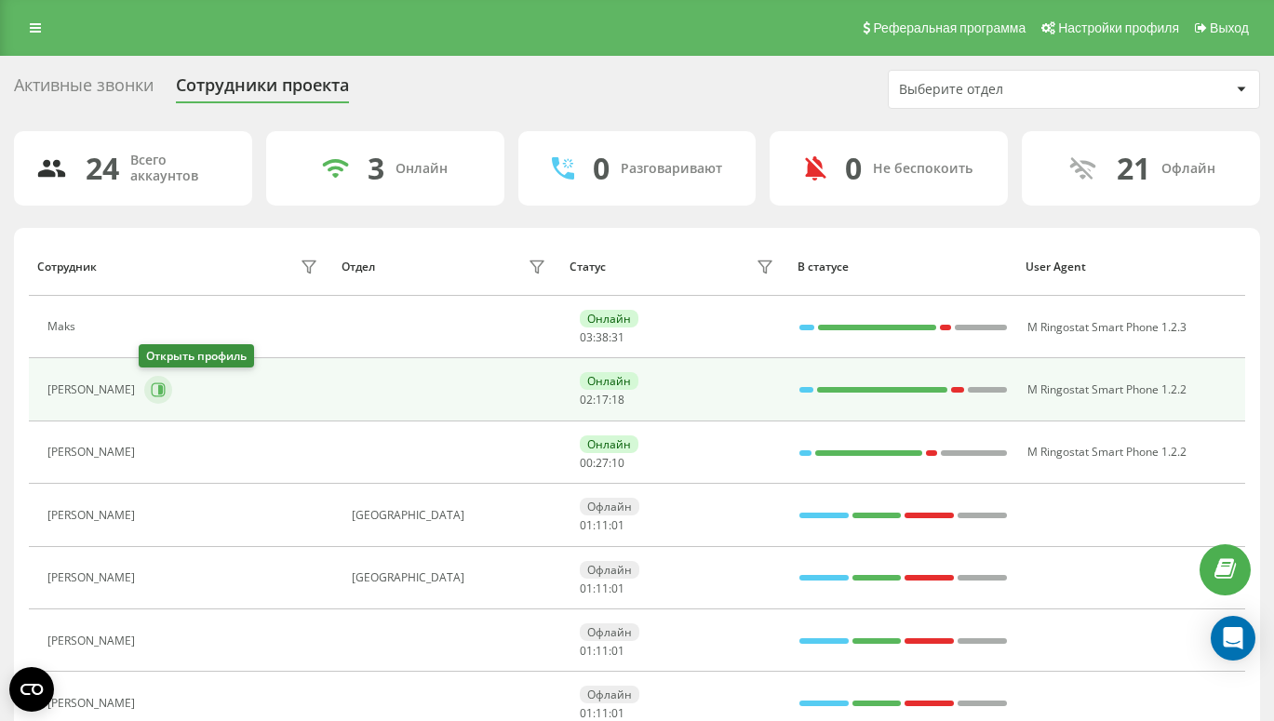
click at [158, 391] on icon at bounding box center [160, 389] width 5 height 9
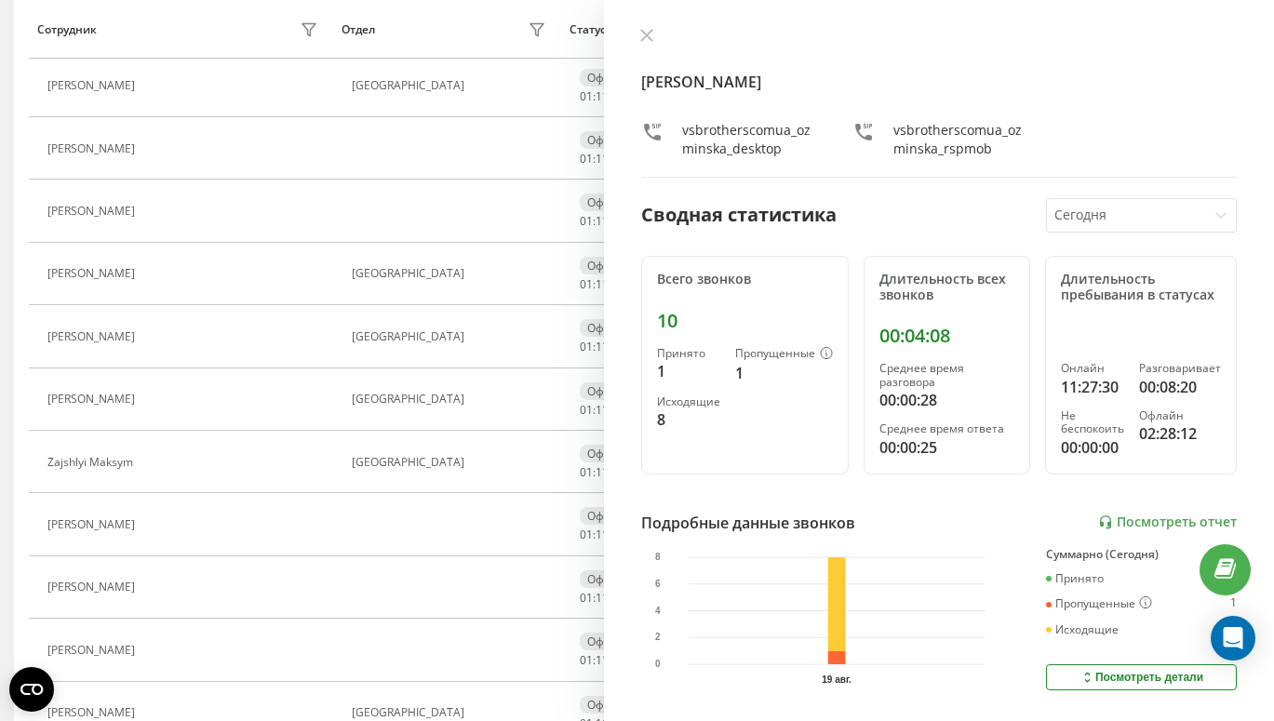
scroll to position [500, 0]
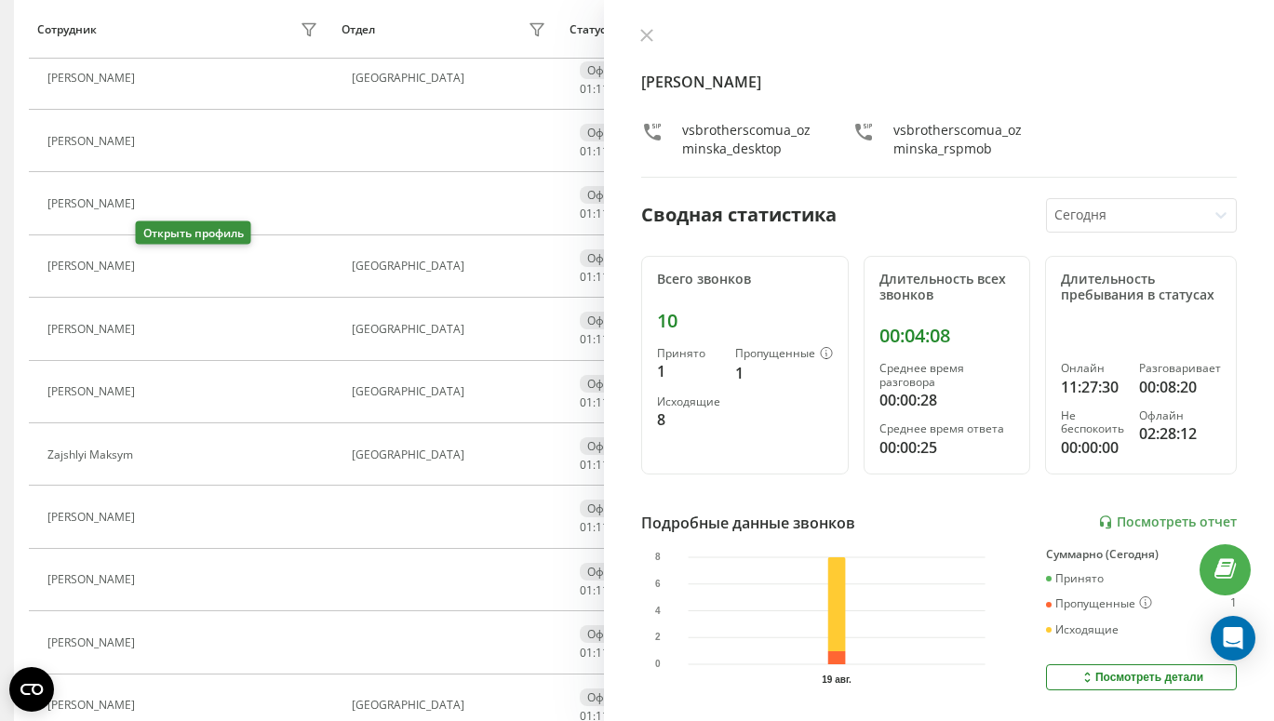
click at [149, 260] on icon at bounding box center [155, 267] width 15 height 15
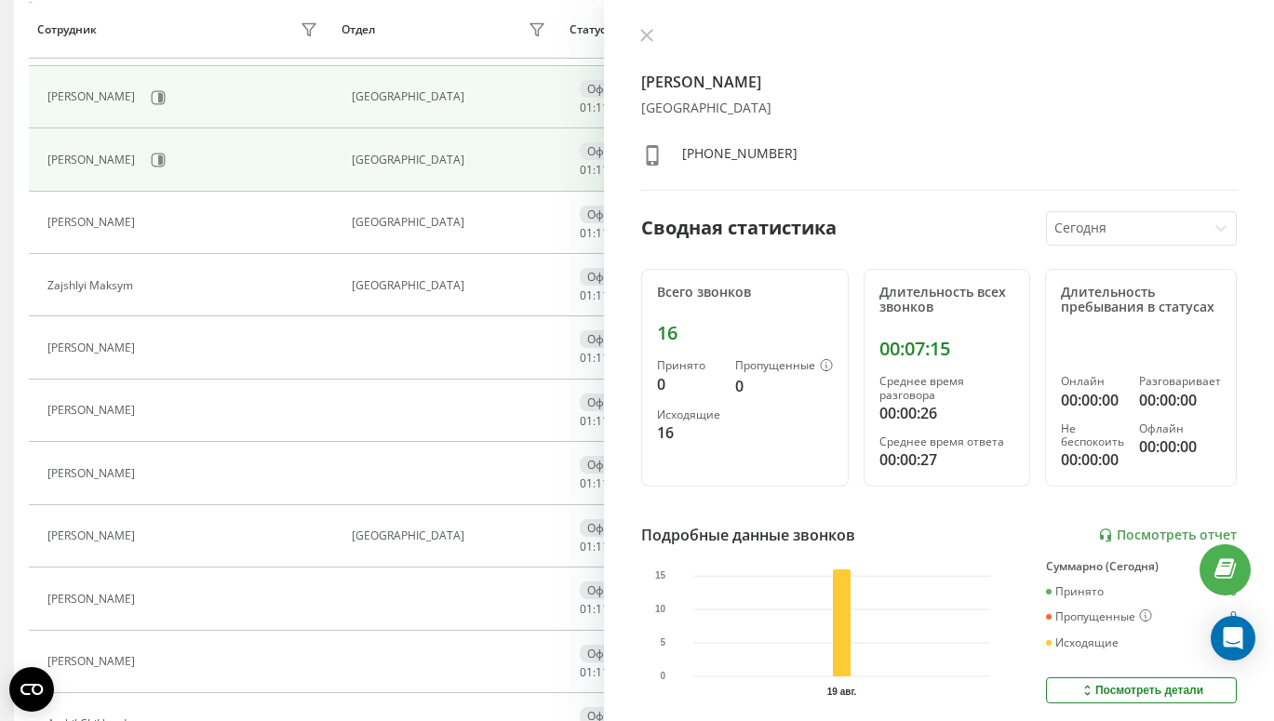
scroll to position [736, 0]
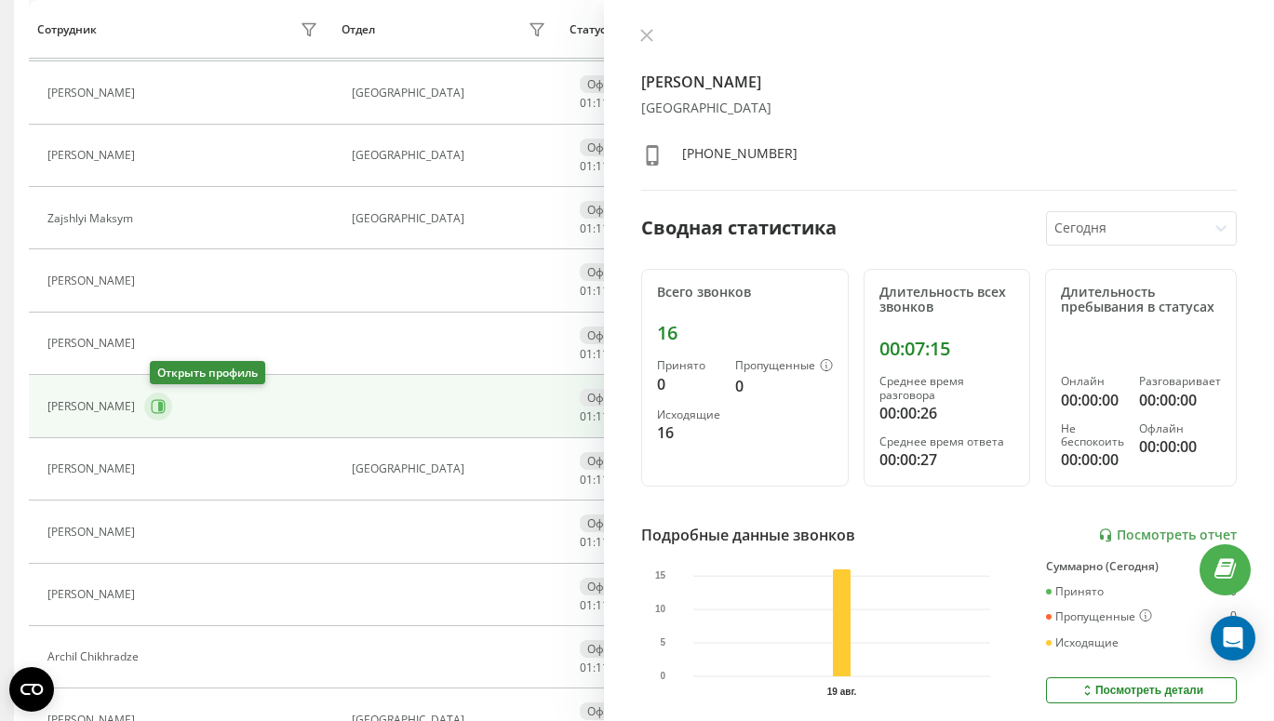
click at [162, 406] on icon at bounding box center [158, 406] width 15 height 15
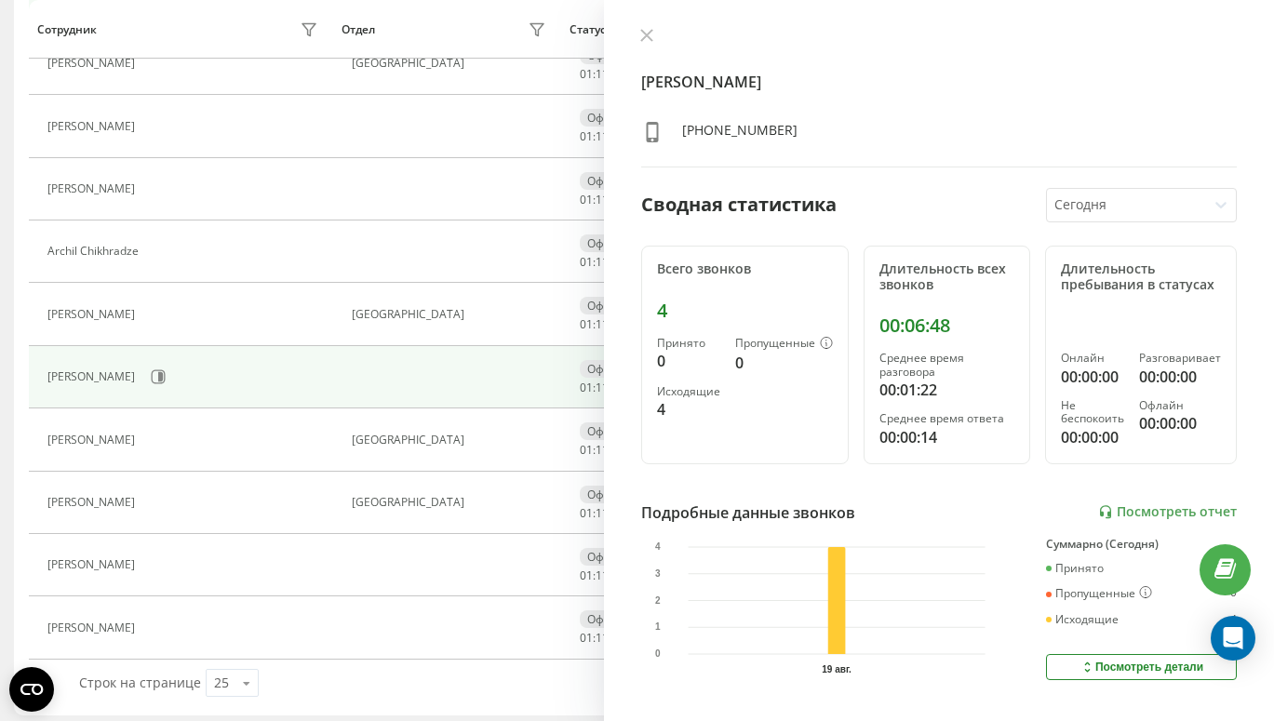
scroll to position [1149, 0]
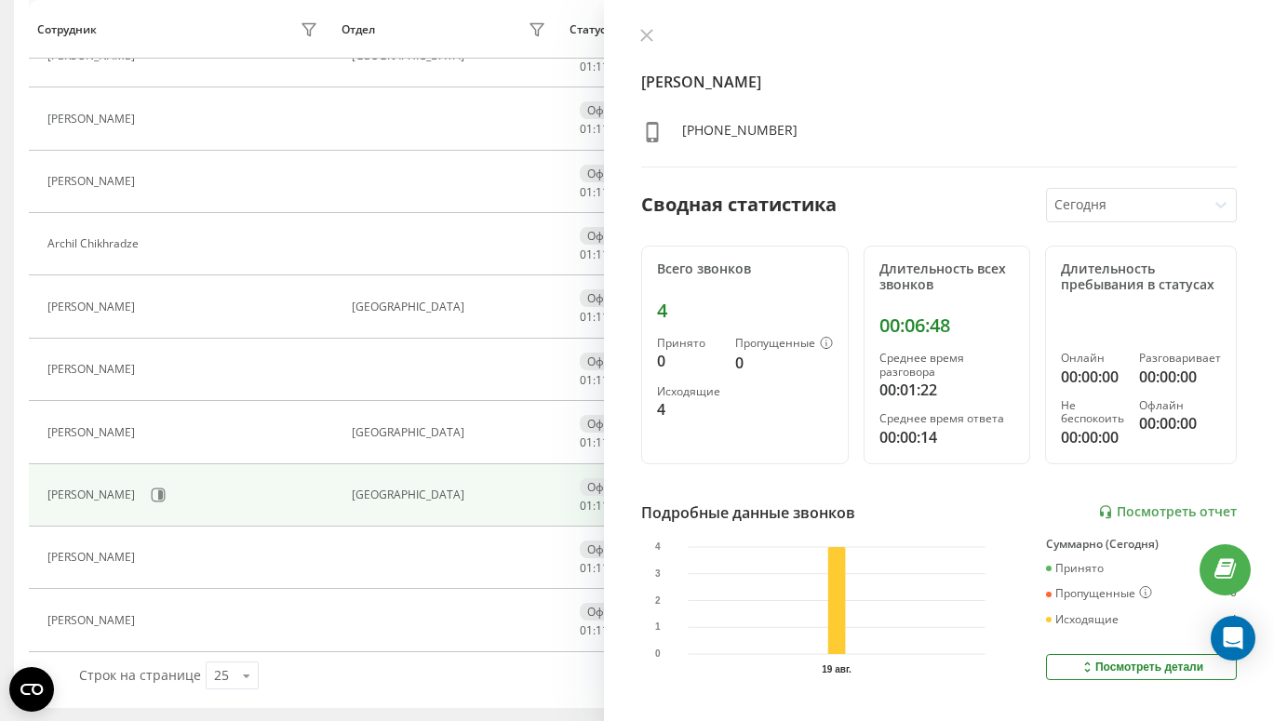
click at [146, 493] on div "[PERSON_NAME]" at bounding box center [184, 495] width 275 height 32
click at [163, 493] on icon at bounding box center [160, 494] width 5 height 9
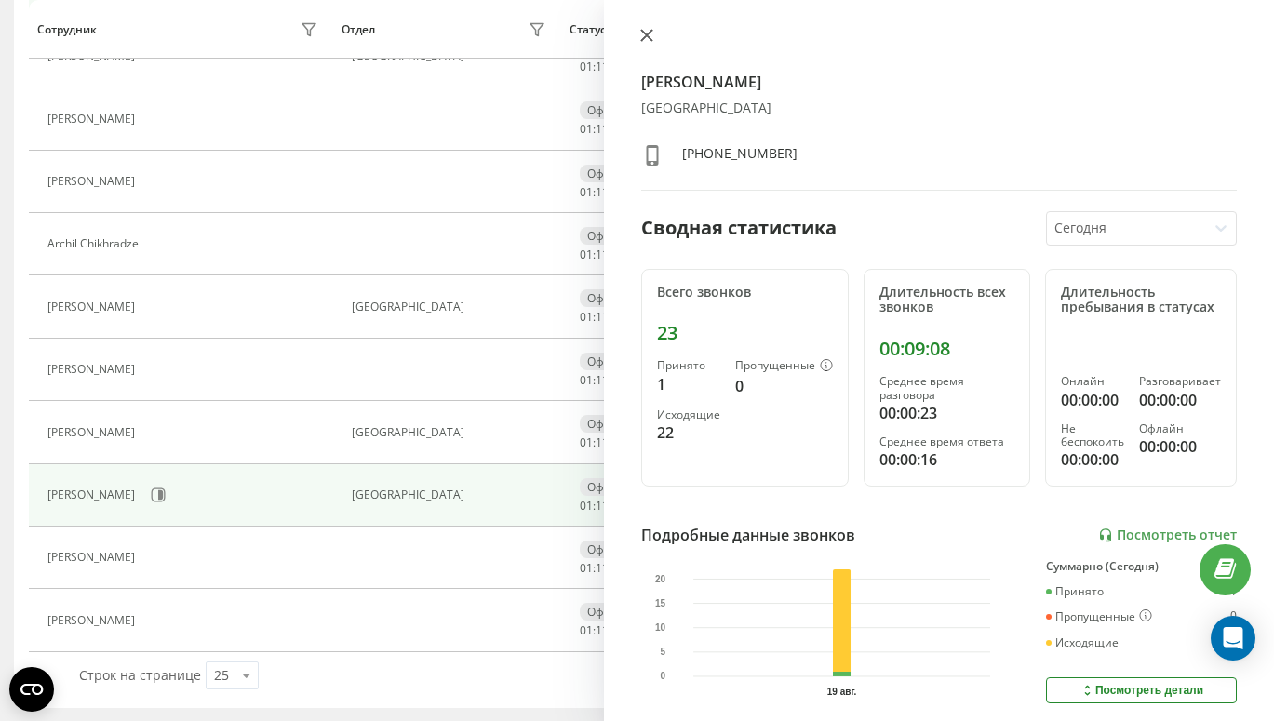
click at [648, 36] on icon at bounding box center [646, 35] width 11 height 11
